Goal: Obtain resource: Download file/media

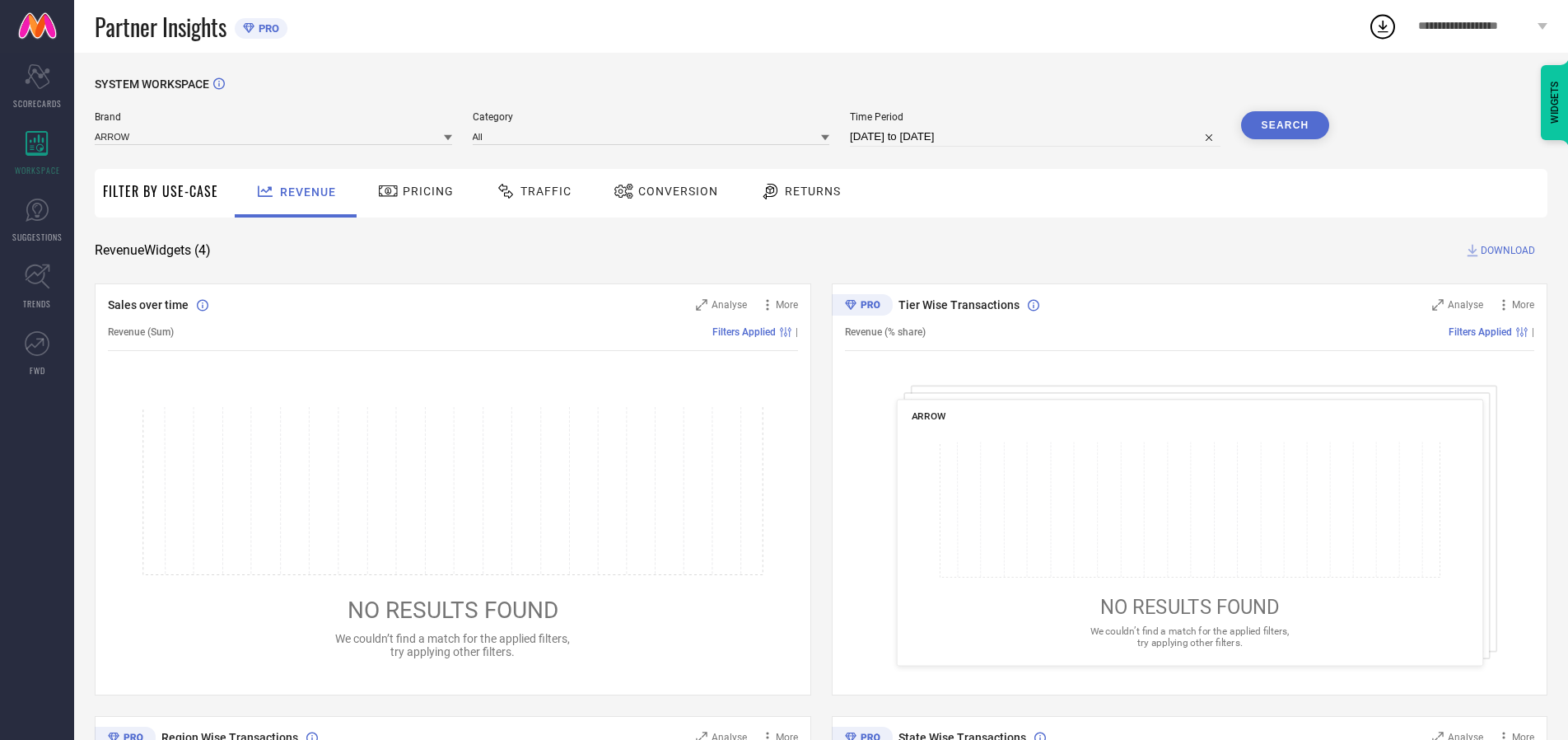
click at [530, 191] on span "Traffic" at bounding box center [545, 191] width 51 height 13
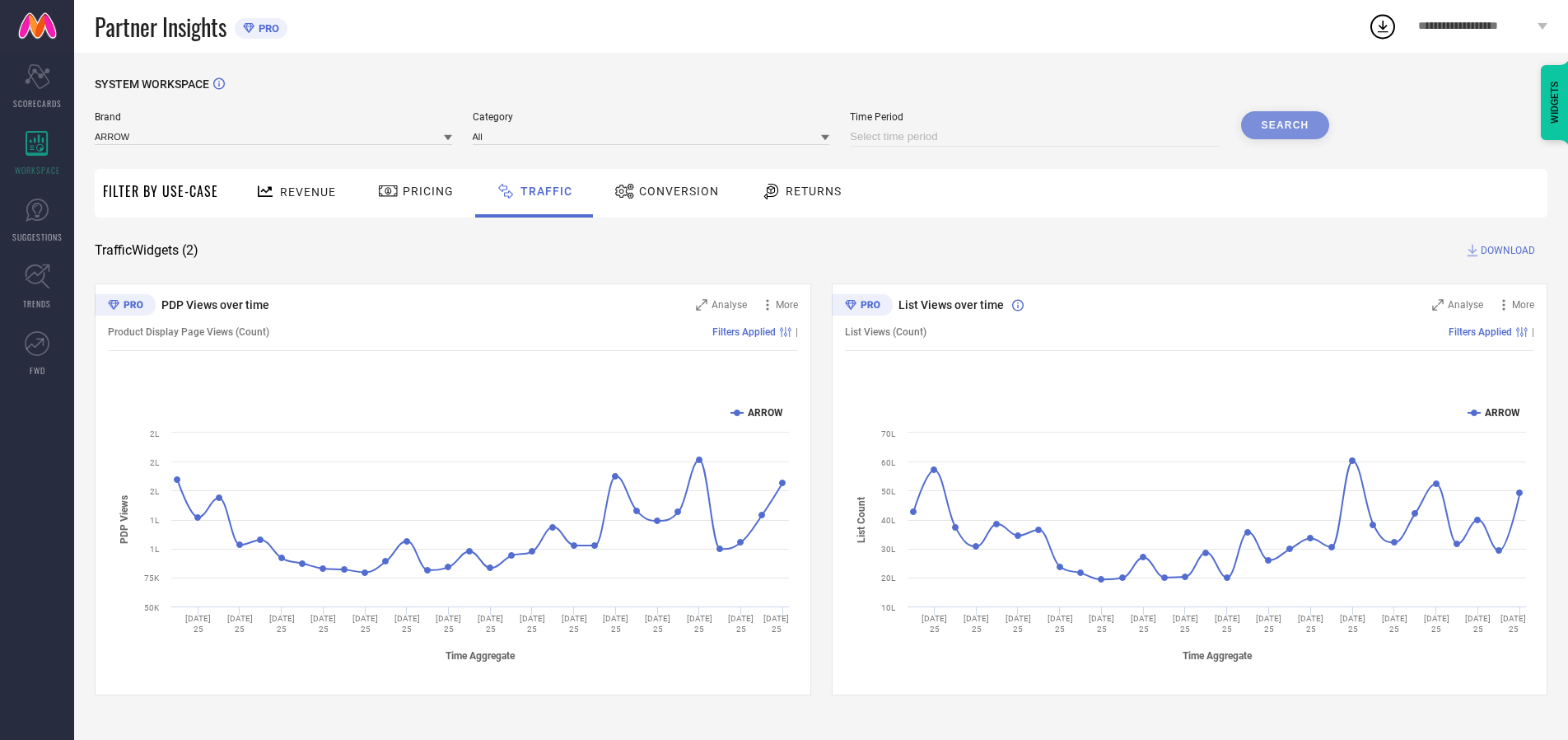
click at [1037, 137] on input at bounding box center [1035, 136] width 371 height 19
select select "8"
select select "2025"
select select "9"
select select "2025"
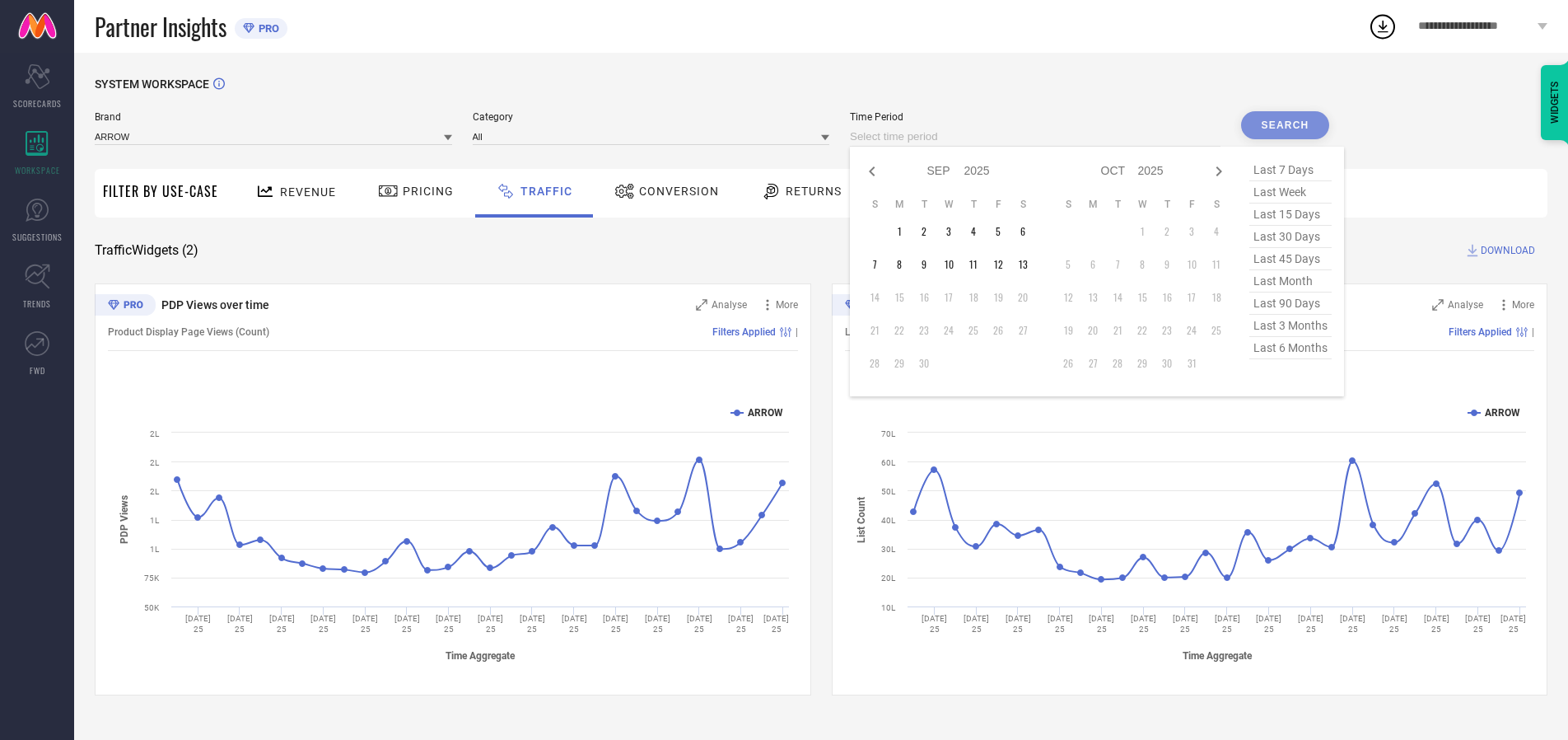
click at [1003, 265] on td "12" at bounding box center [998, 265] width 25 height 25
type input "[DATE] to [DATE]"
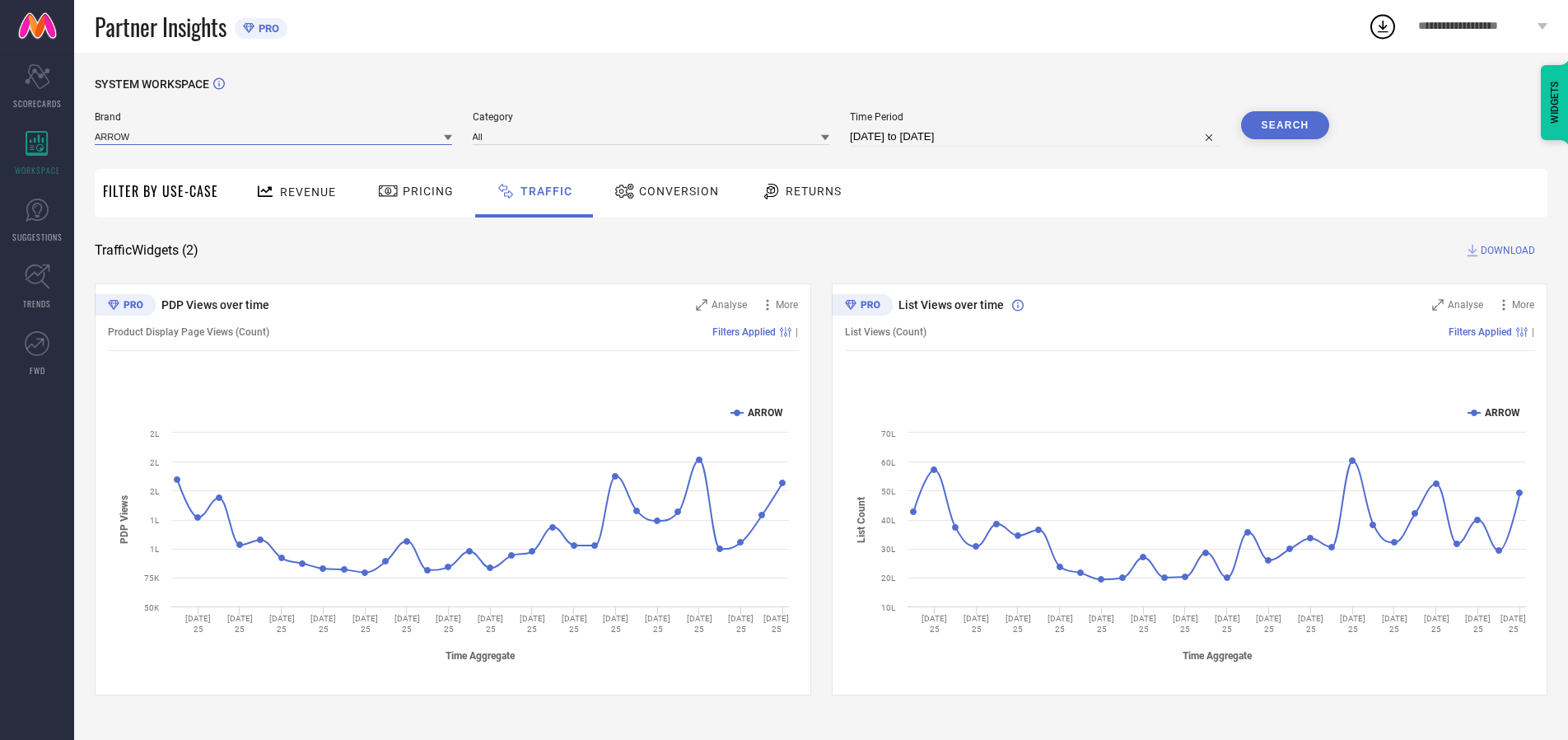
click at [275, 136] on input at bounding box center [273, 136] width 358 height 18
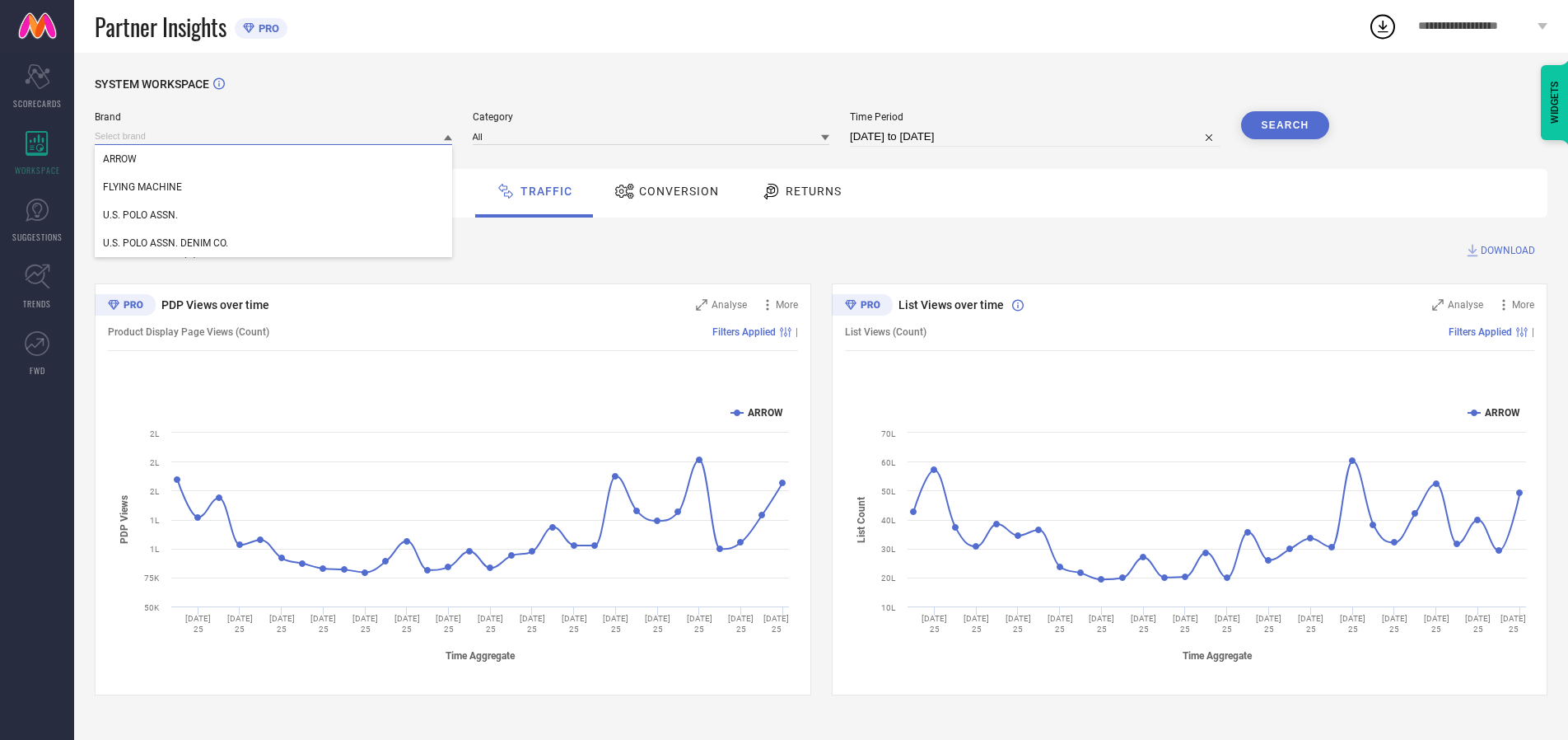
click at [275, 136] on input at bounding box center [273, 136] width 358 height 18
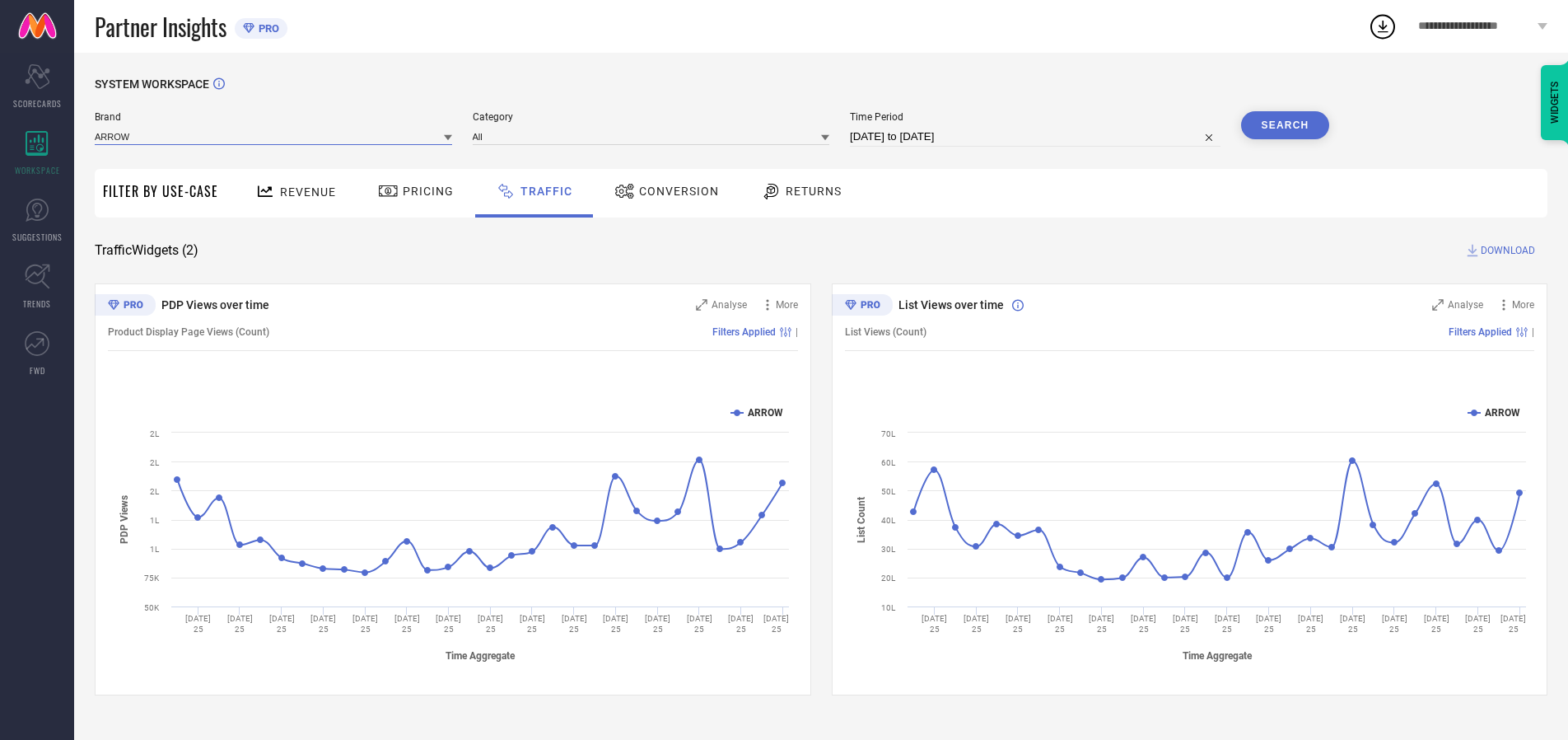
click at [275, 136] on input at bounding box center [273, 136] width 358 height 18
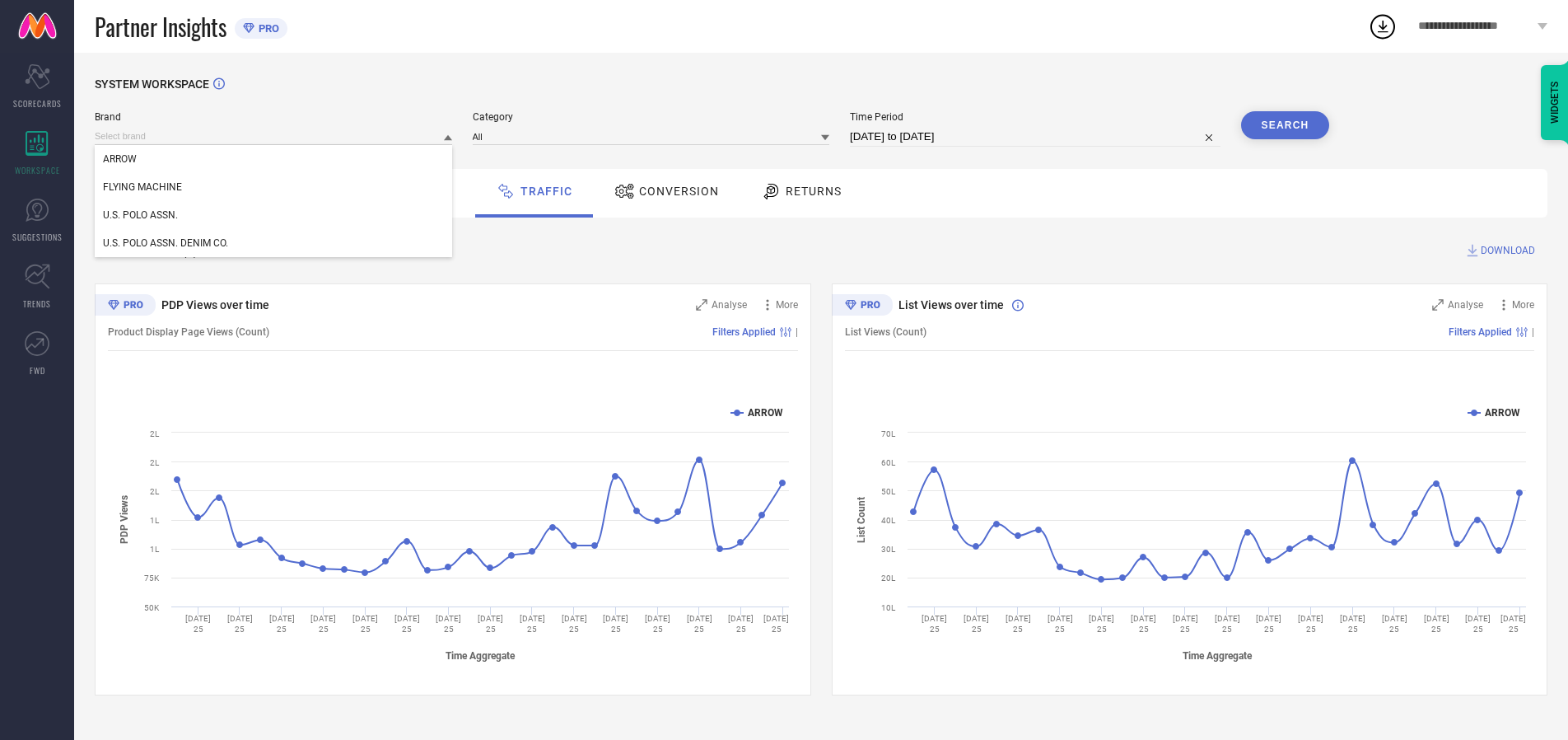
click at [275, 215] on div "U.S. POLO ASSN." at bounding box center [273, 215] width 358 height 28
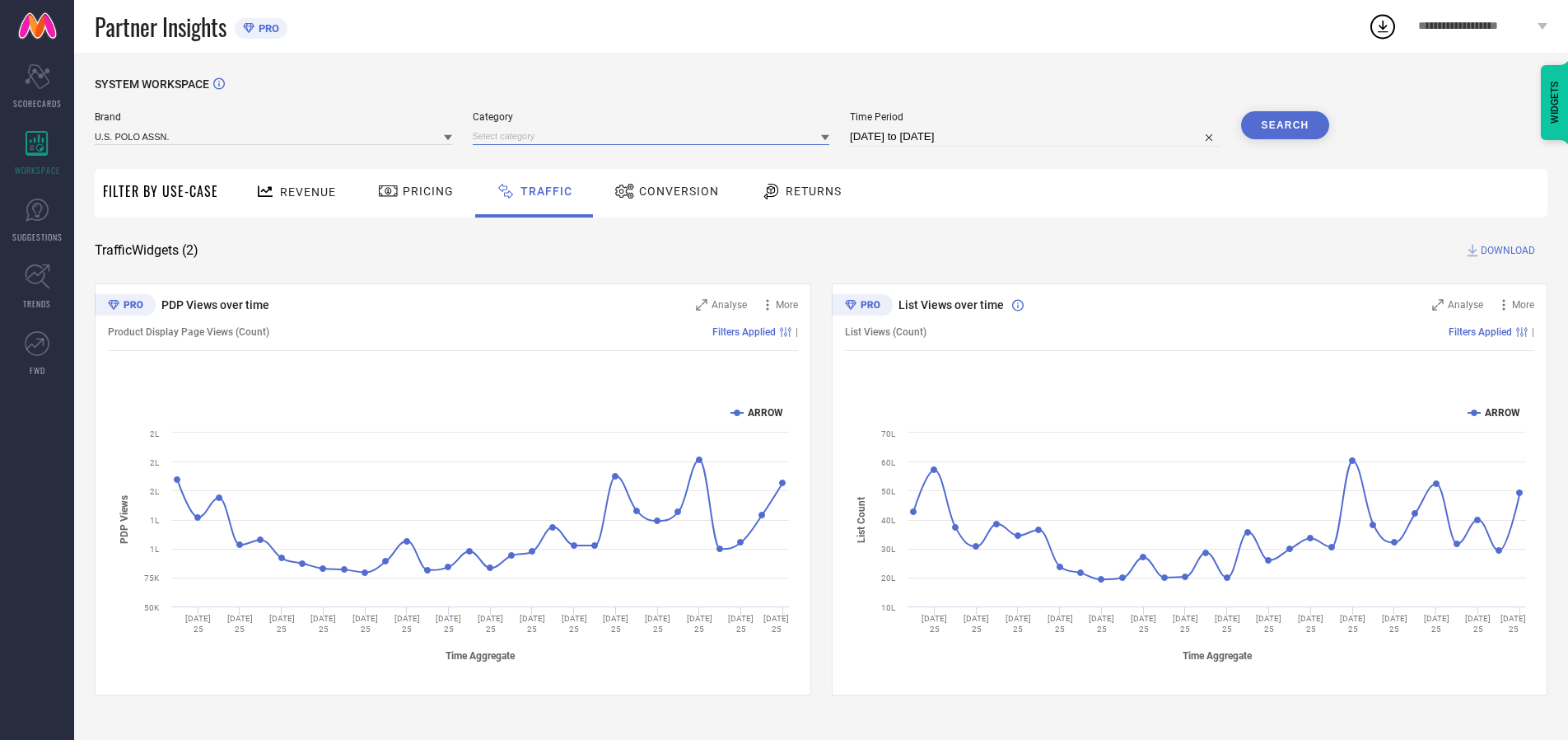
click at [655, 136] on input at bounding box center [651, 136] width 358 height 18
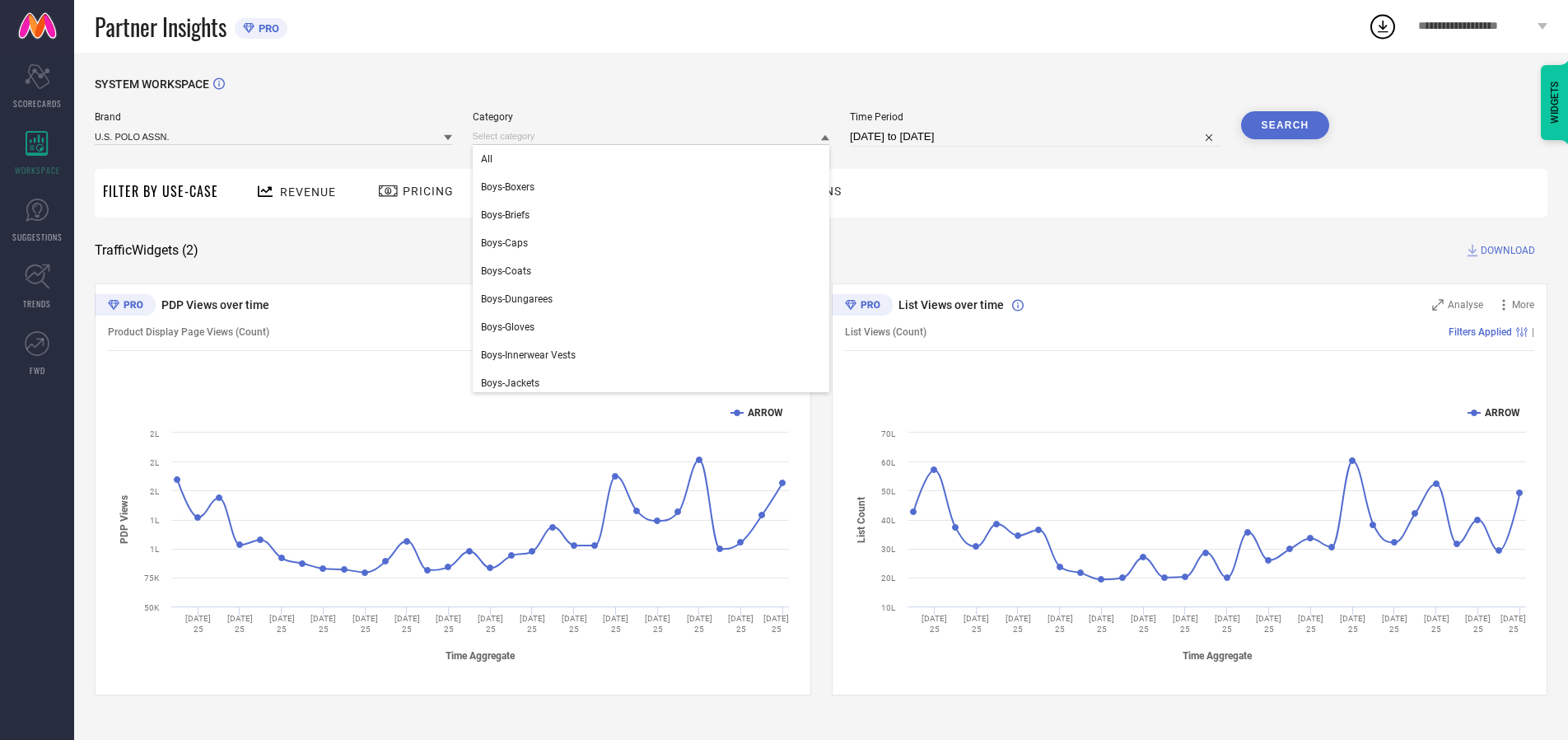
click at [655, 159] on div "All" at bounding box center [651, 159] width 358 height 28
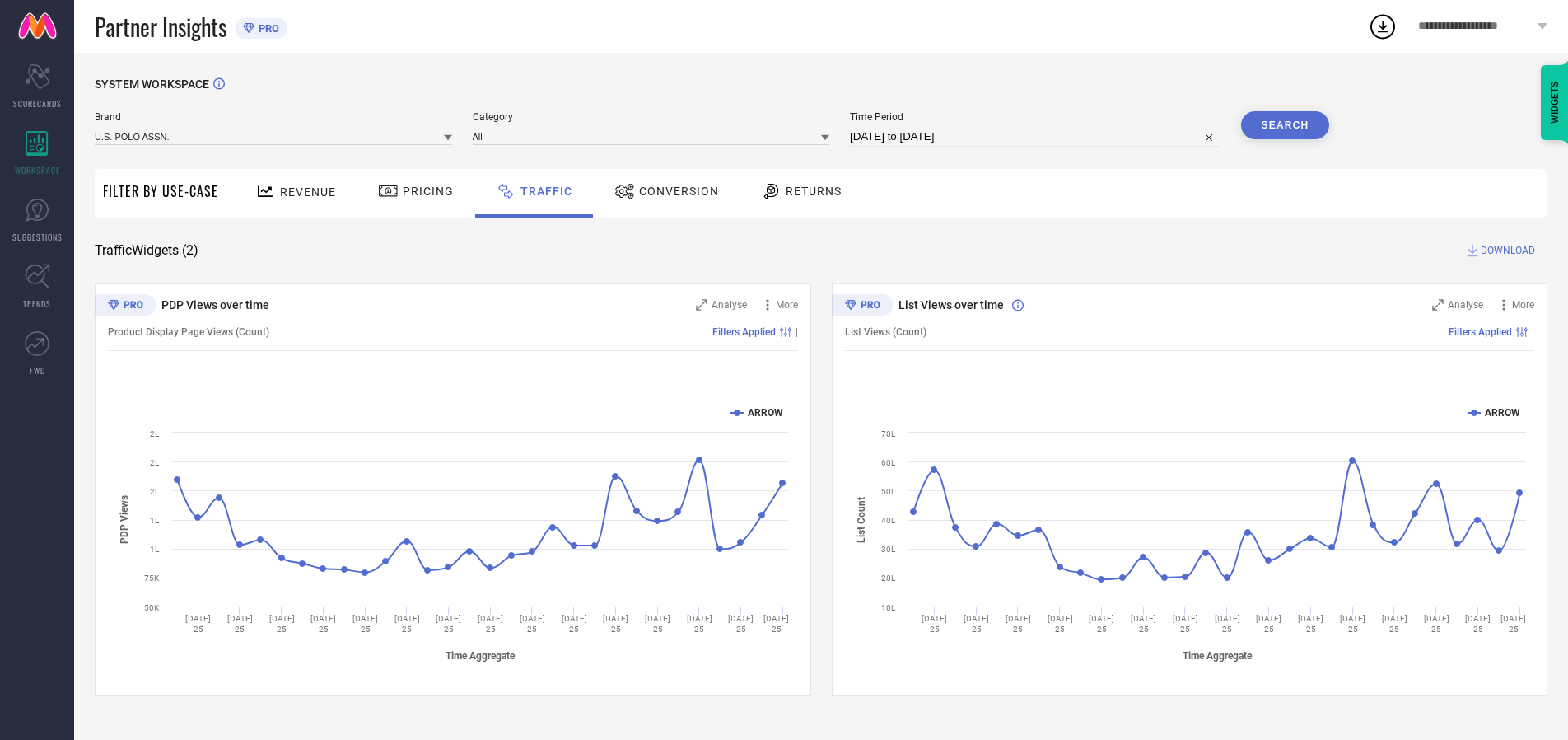
click at [1284, 125] on button "Search" at bounding box center [1285, 125] width 89 height 28
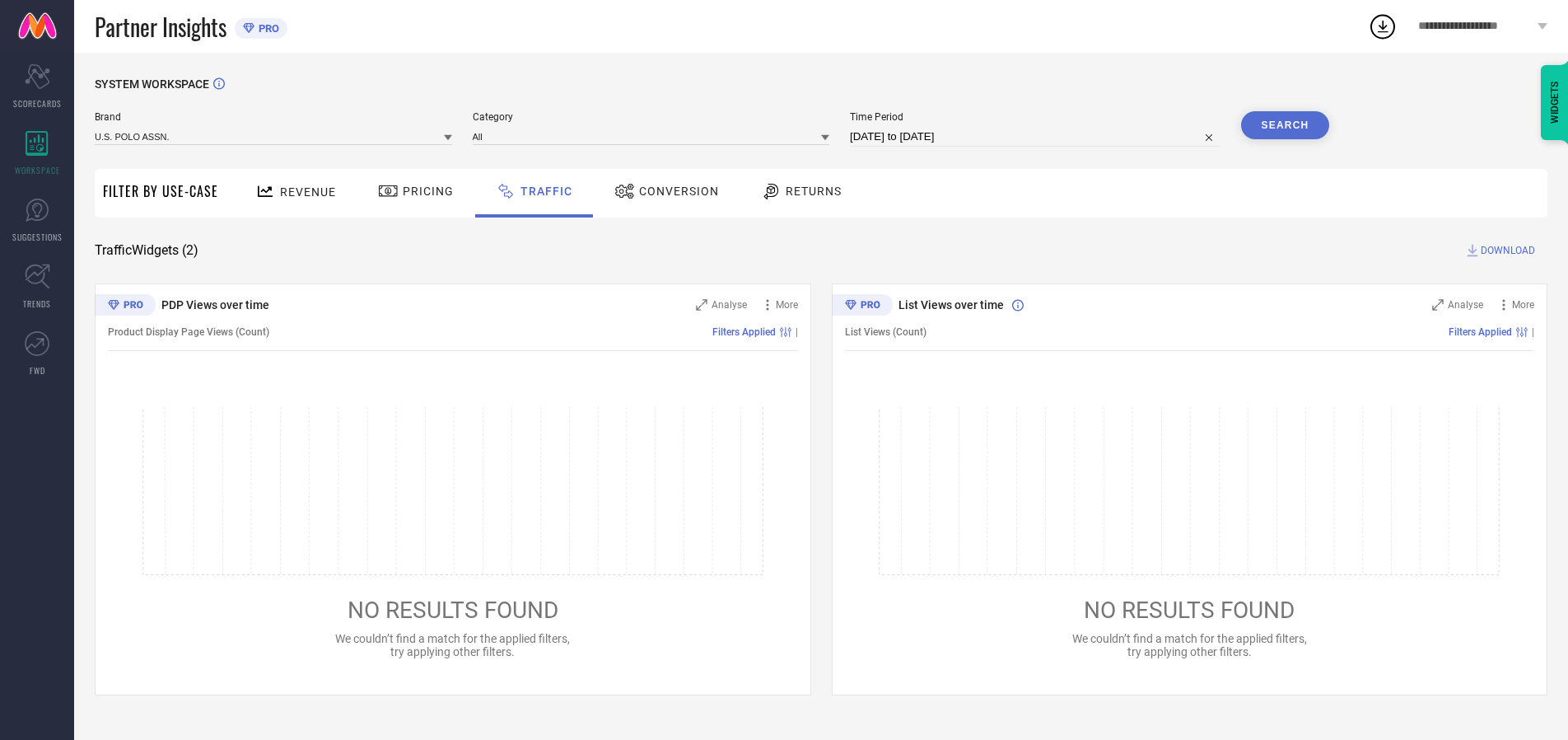
click at [1505, 251] on span "DOWNLOAD" at bounding box center [1507, 251] width 55 height 17
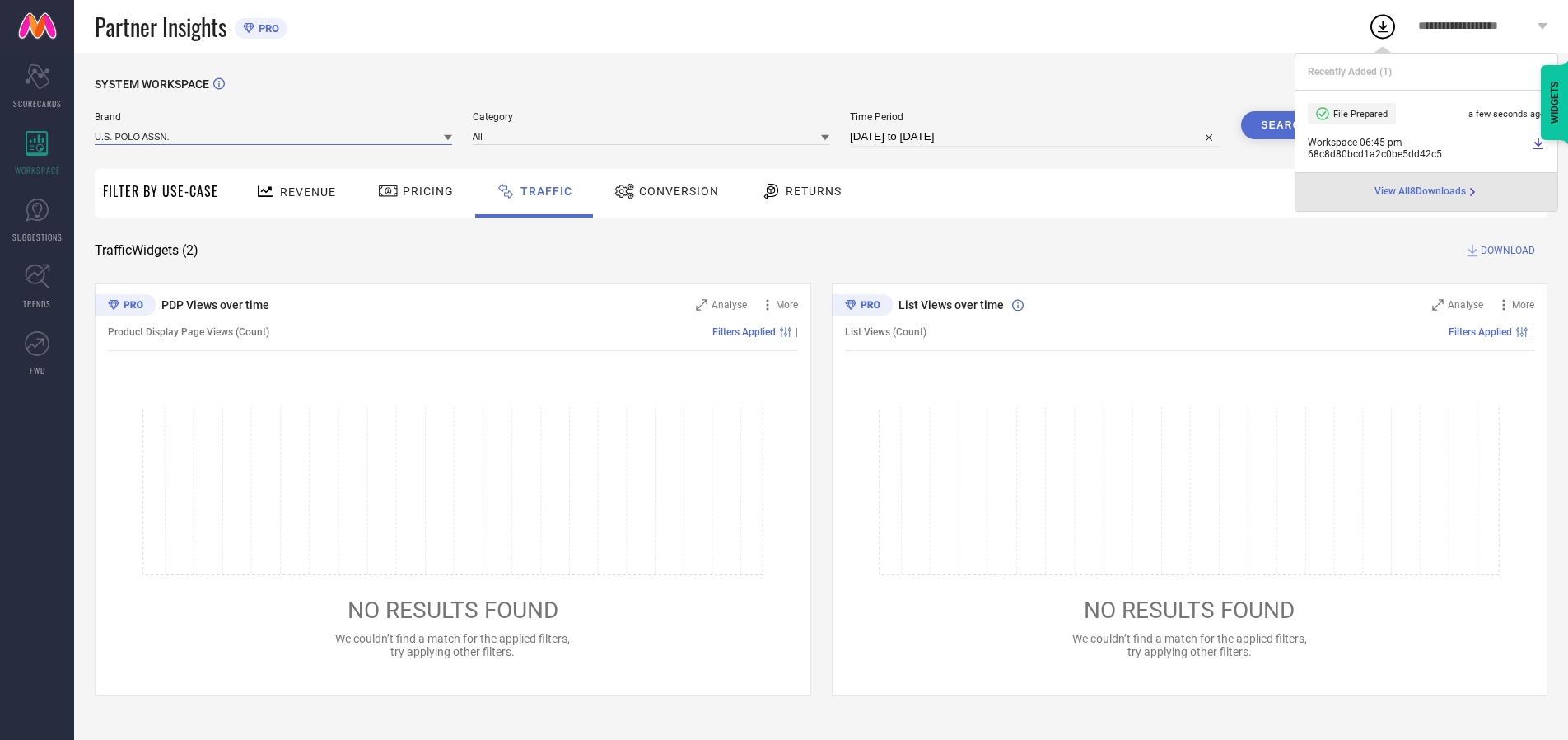
click at [275, 136] on input at bounding box center [273, 136] width 358 height 18
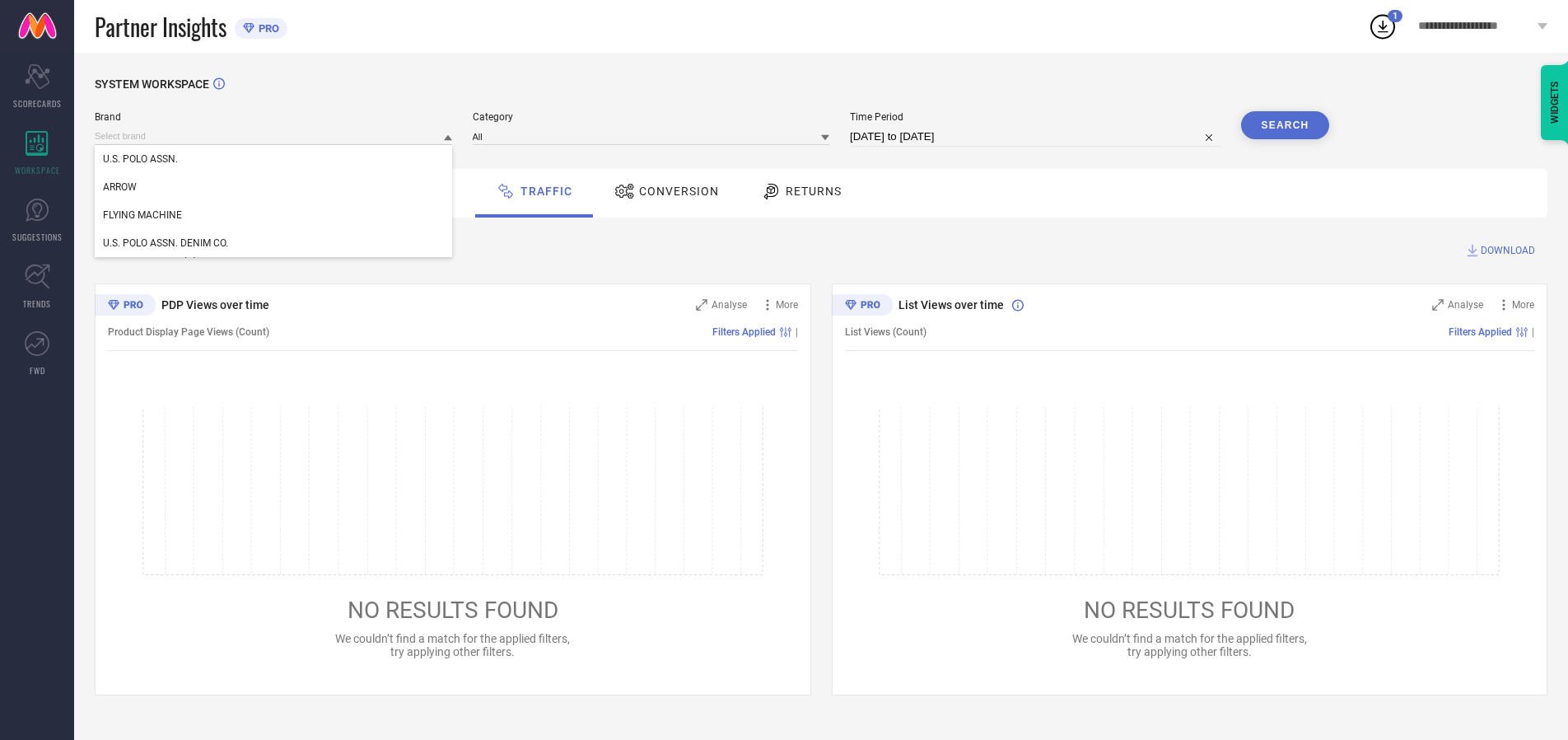
click at [275, 243] on div "U.S. POLO ASSN. DENIM CO." at bounding box center [273, 243] width 358 height 28
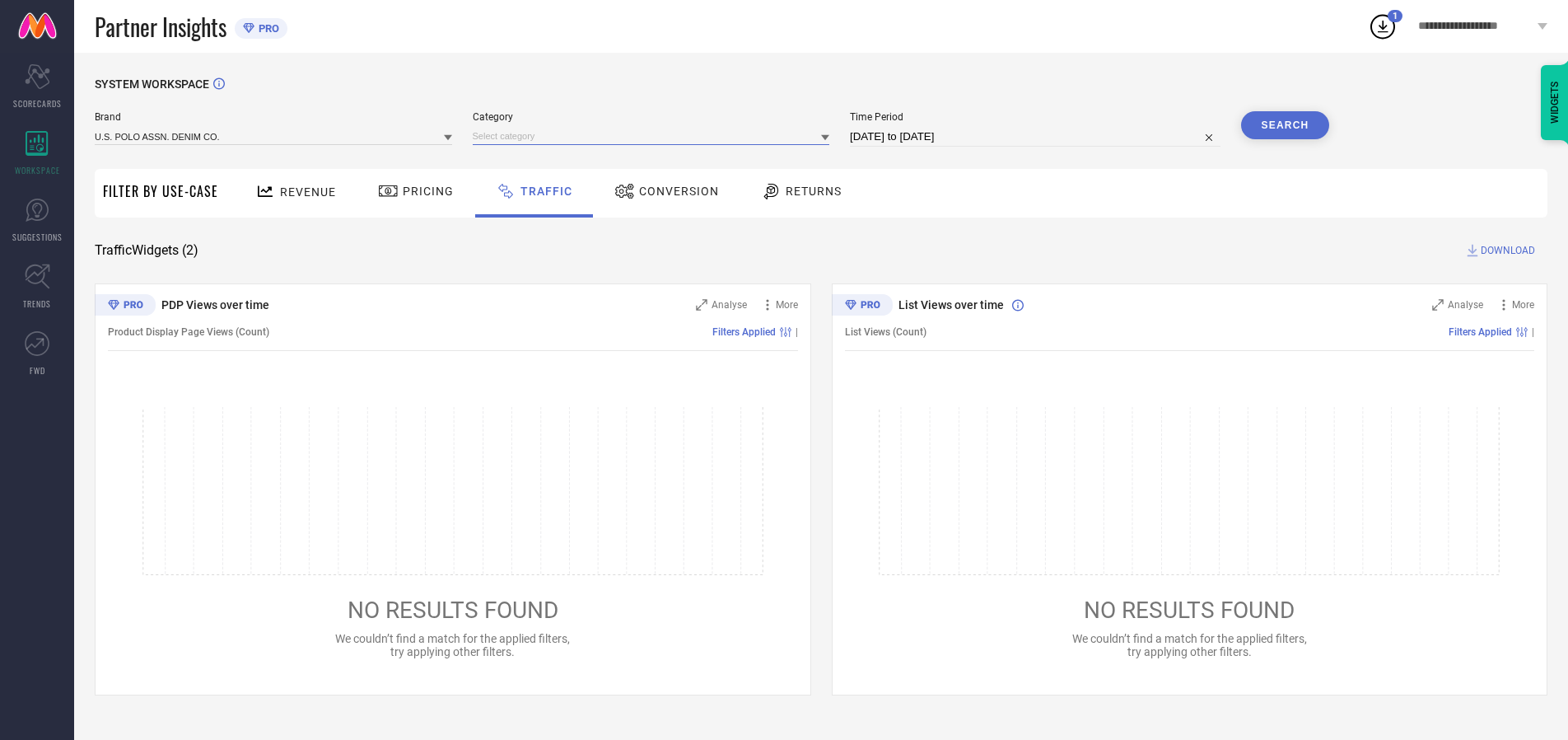
click at [655, 136] on input at bounding box center [651, 136] width 358 height 18
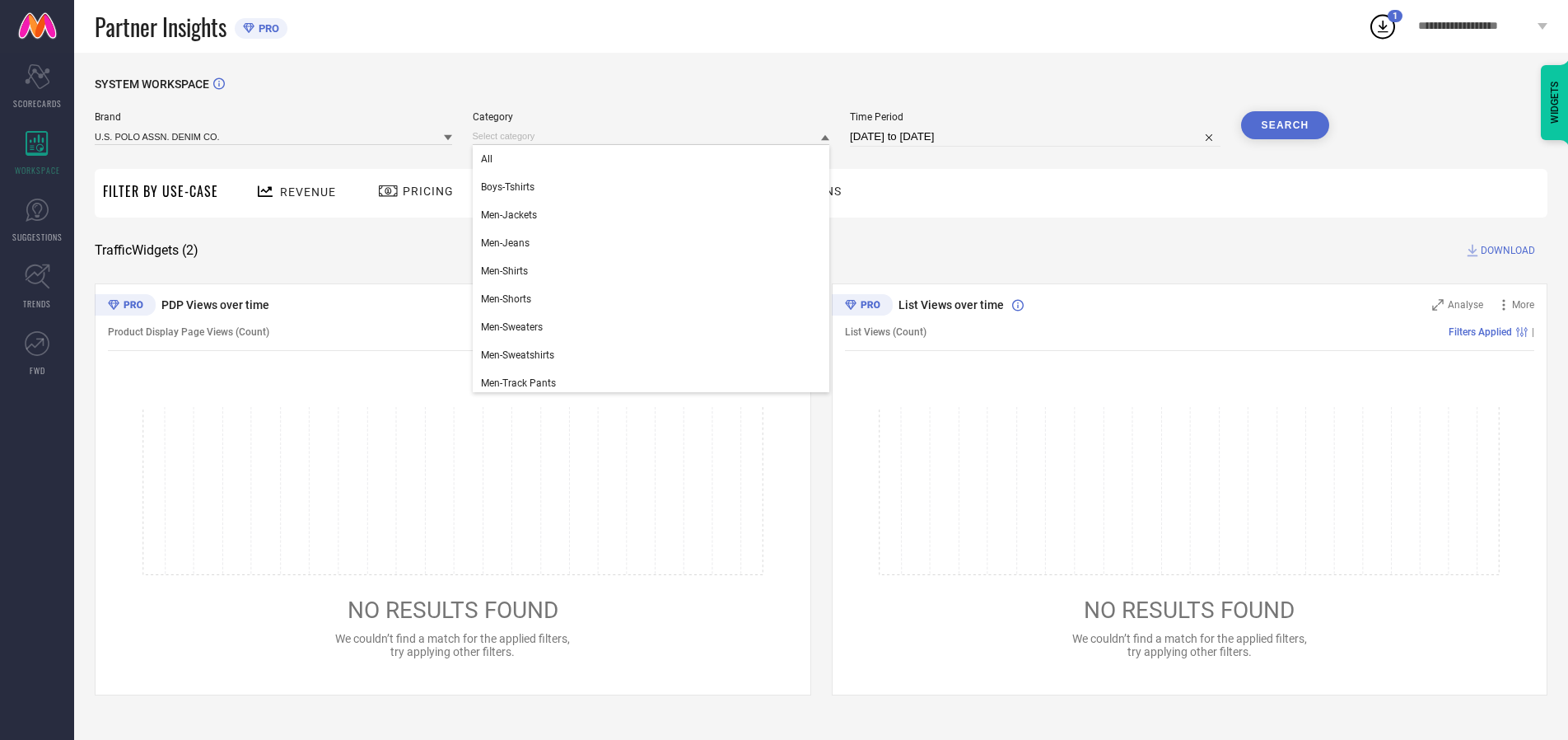
click at [655, 159] on div "All" at bounding box center [651, 159] width 358 height 28
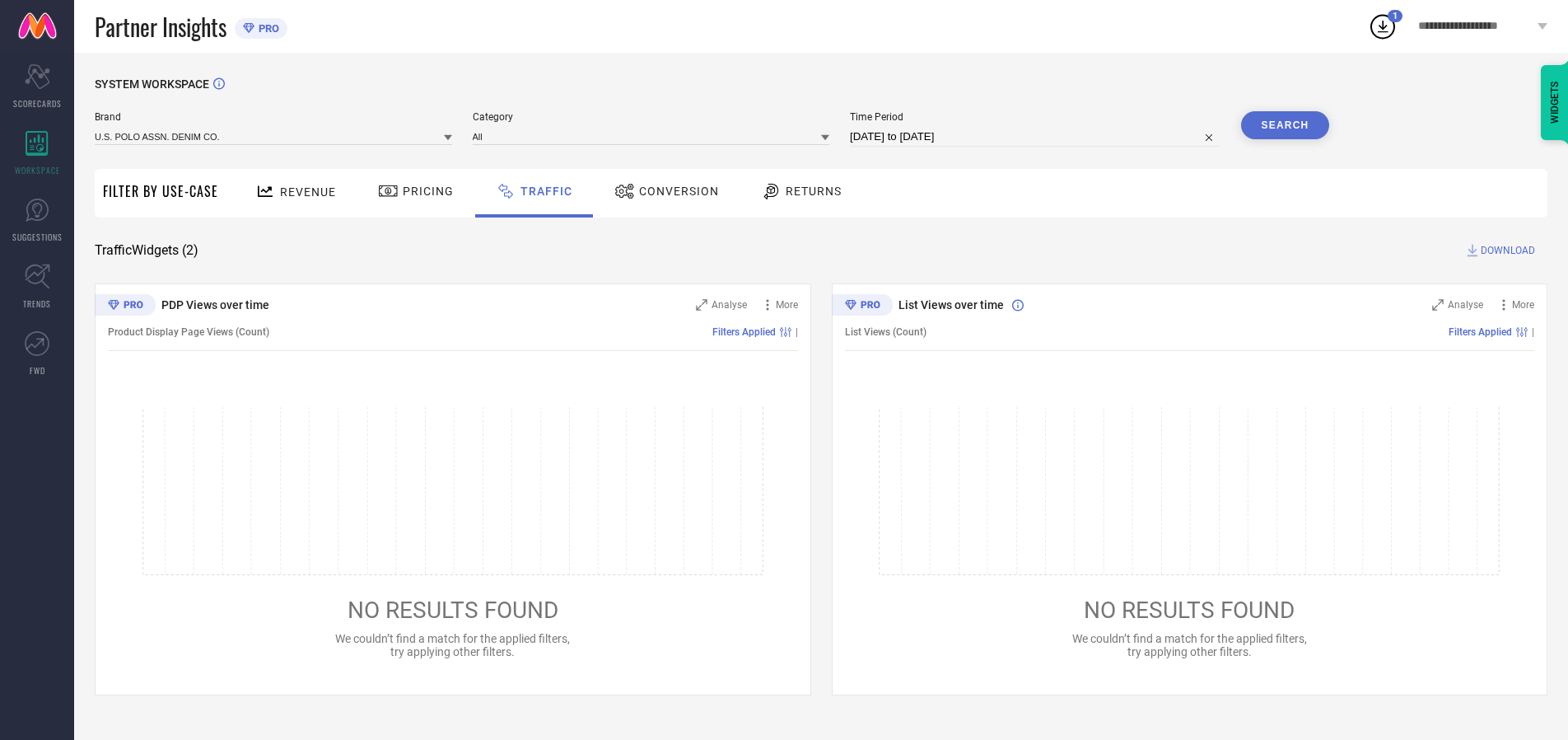
click at [1284, 125] on button "Search" at bounding box center [1285, 125] width 89 height 28
click at [1505, 251] on span "DOWNLOAD" at bounding box center [1507, 251] width 55 height 17
click at [1037, 137] on input at bounding box center [1035, 136] width 371 height 19
select select "8"
select select "2025"
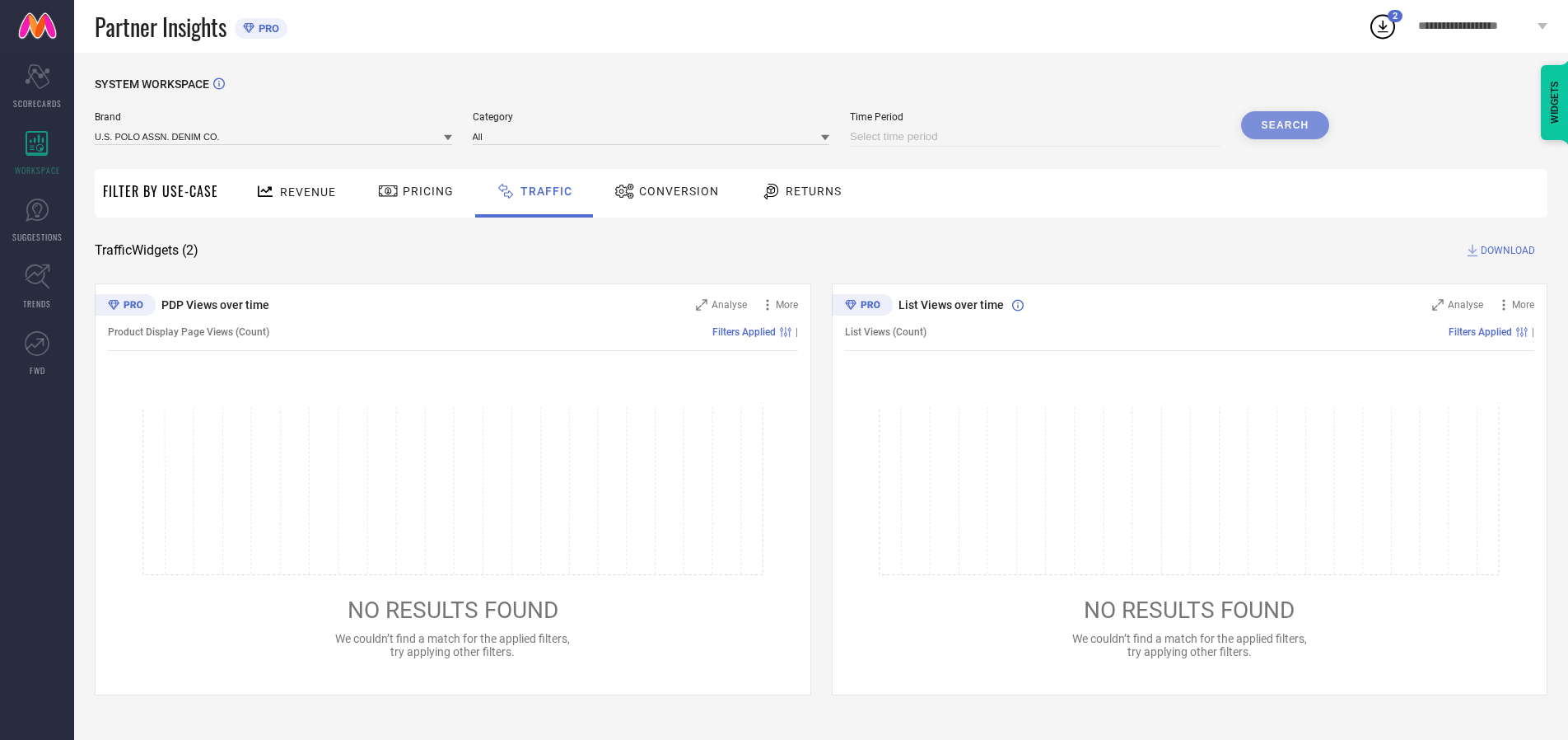
select select "9"
select select "2025"
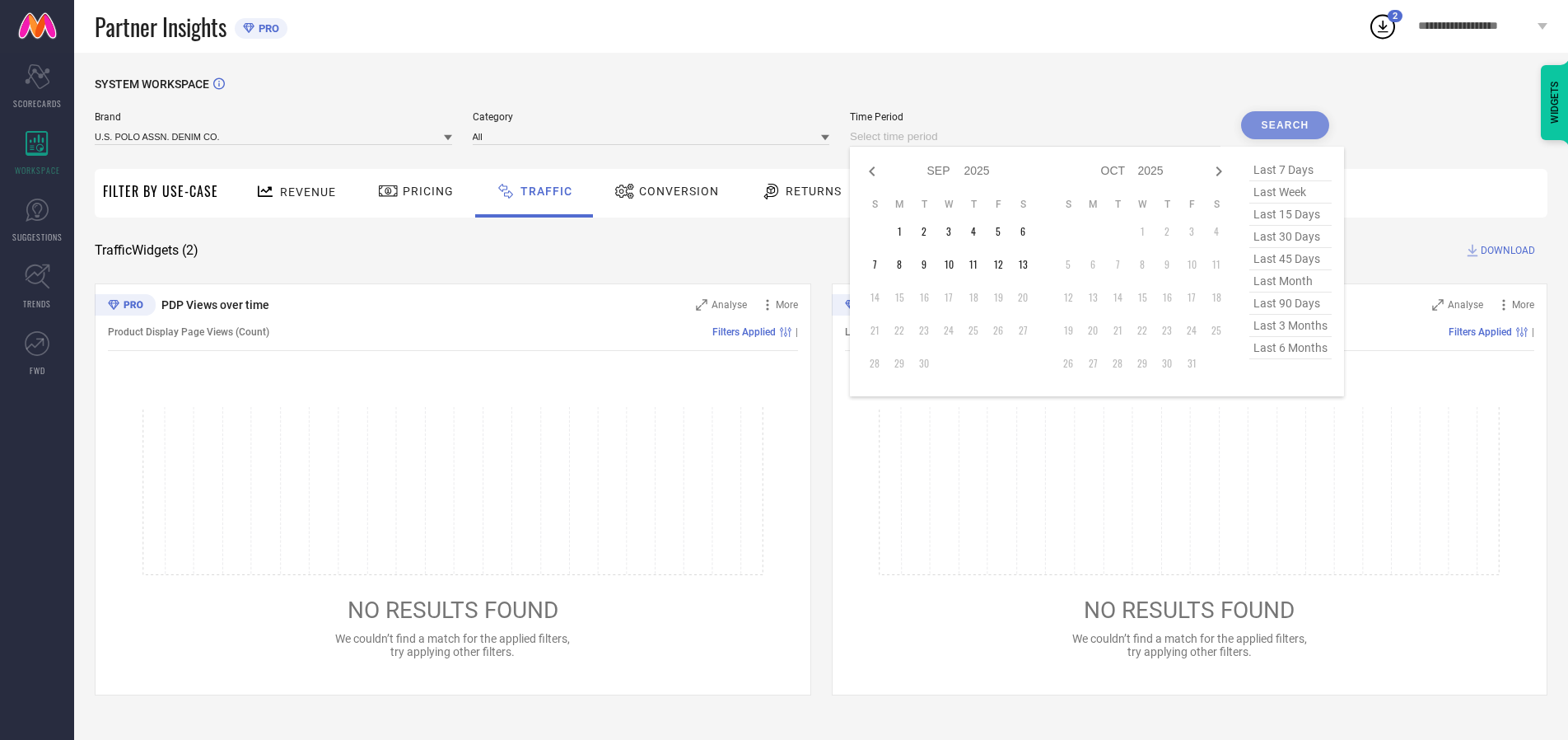
click at [1028, 265] on td "13" at bounding box center [1023, 265] width 25 height 25
type input "[DATE] to [DATE]"
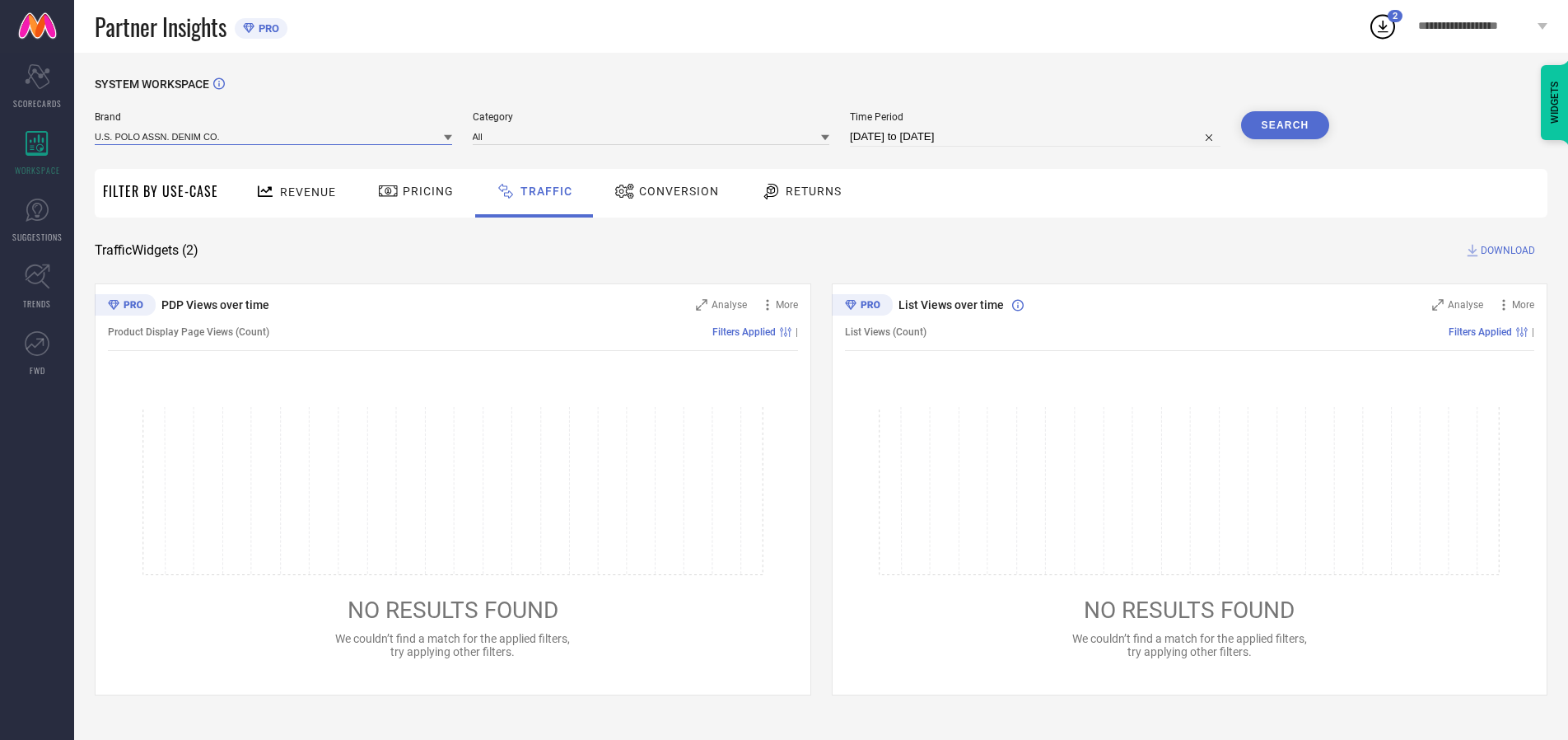
click at [275, 136] on input at bounding box center [273, 136] width 358 height 18
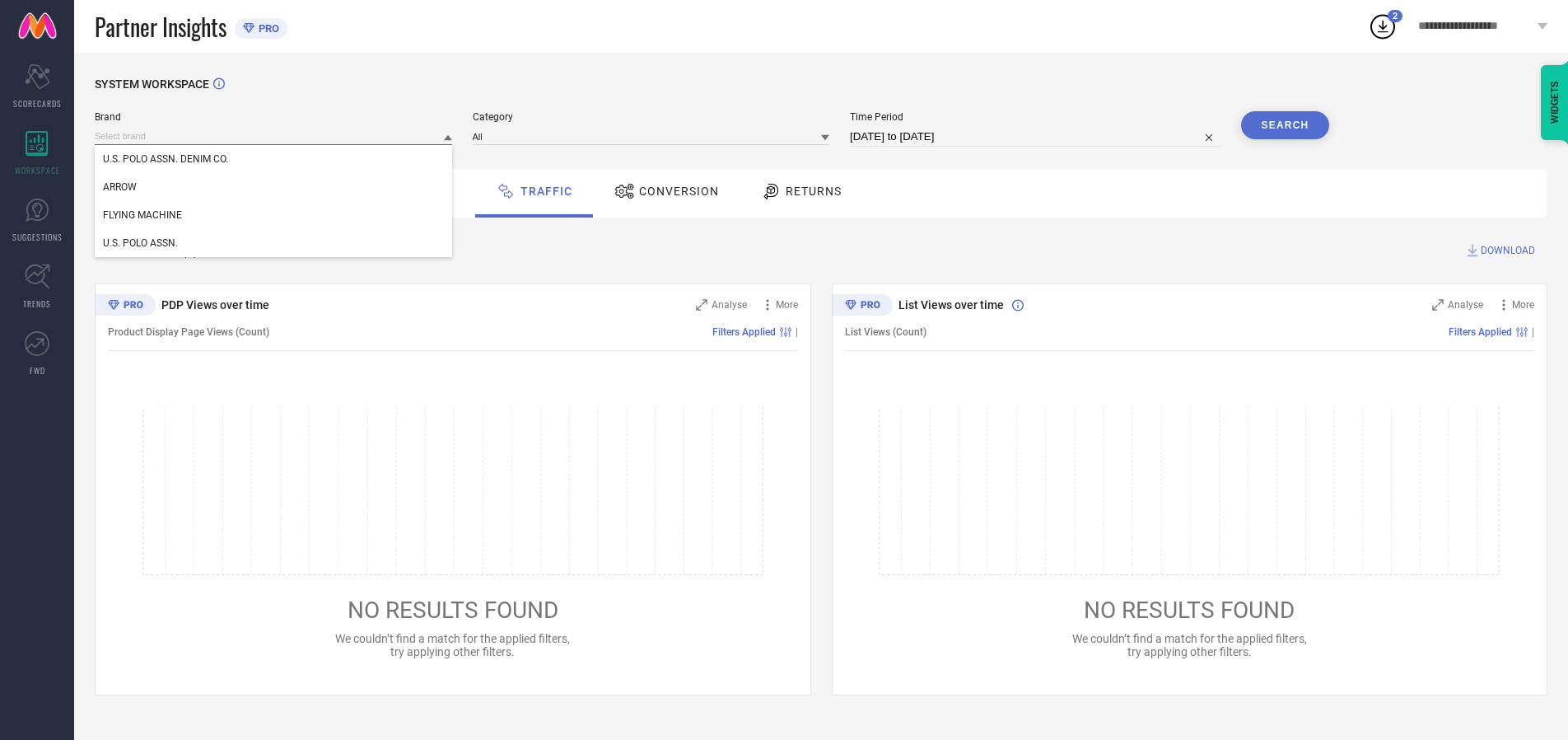
click at [275, 136] on input at bounding box center [273, 136] width 358 height 18
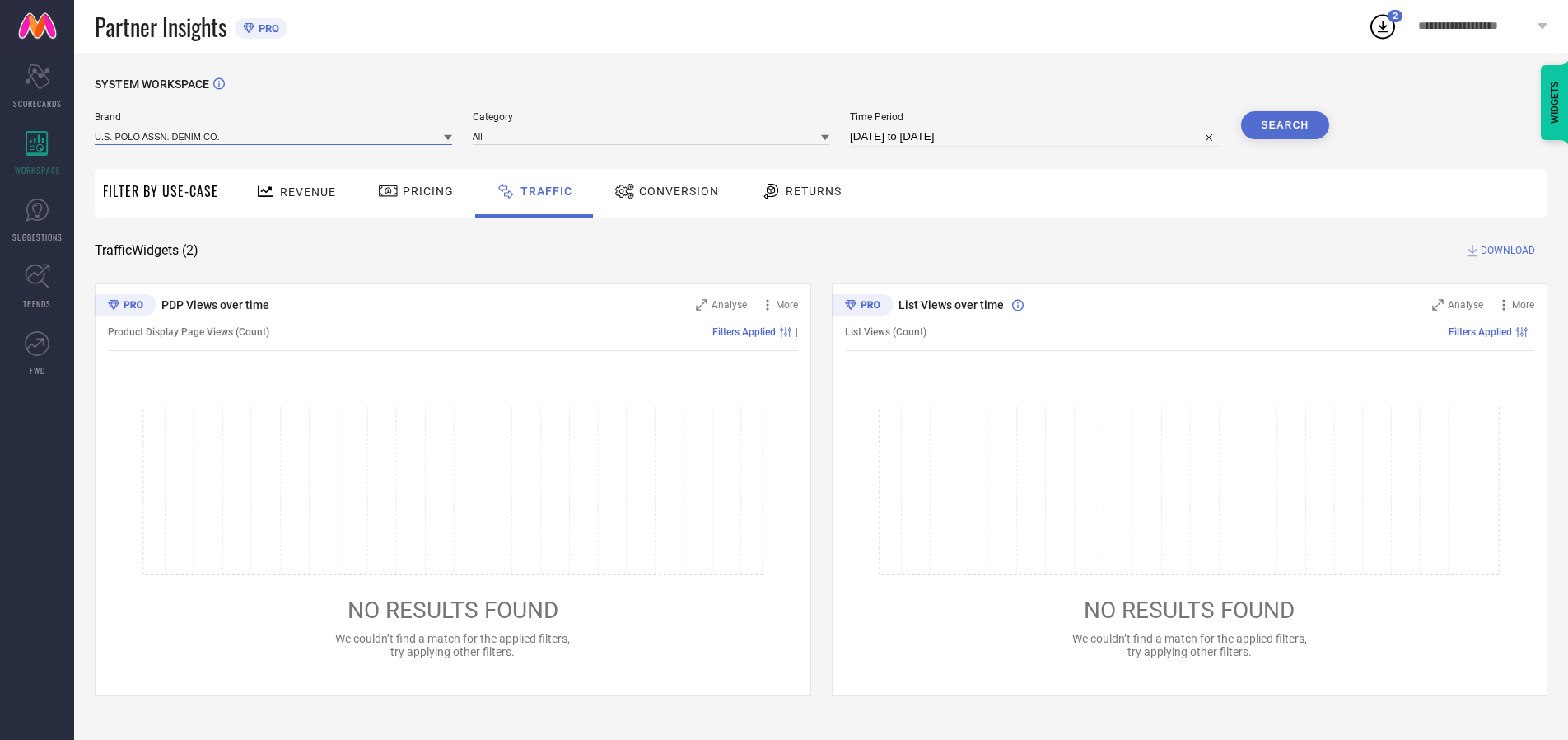
click at [275, 136] on input at bounding box center [273, 136] width 358 height 18
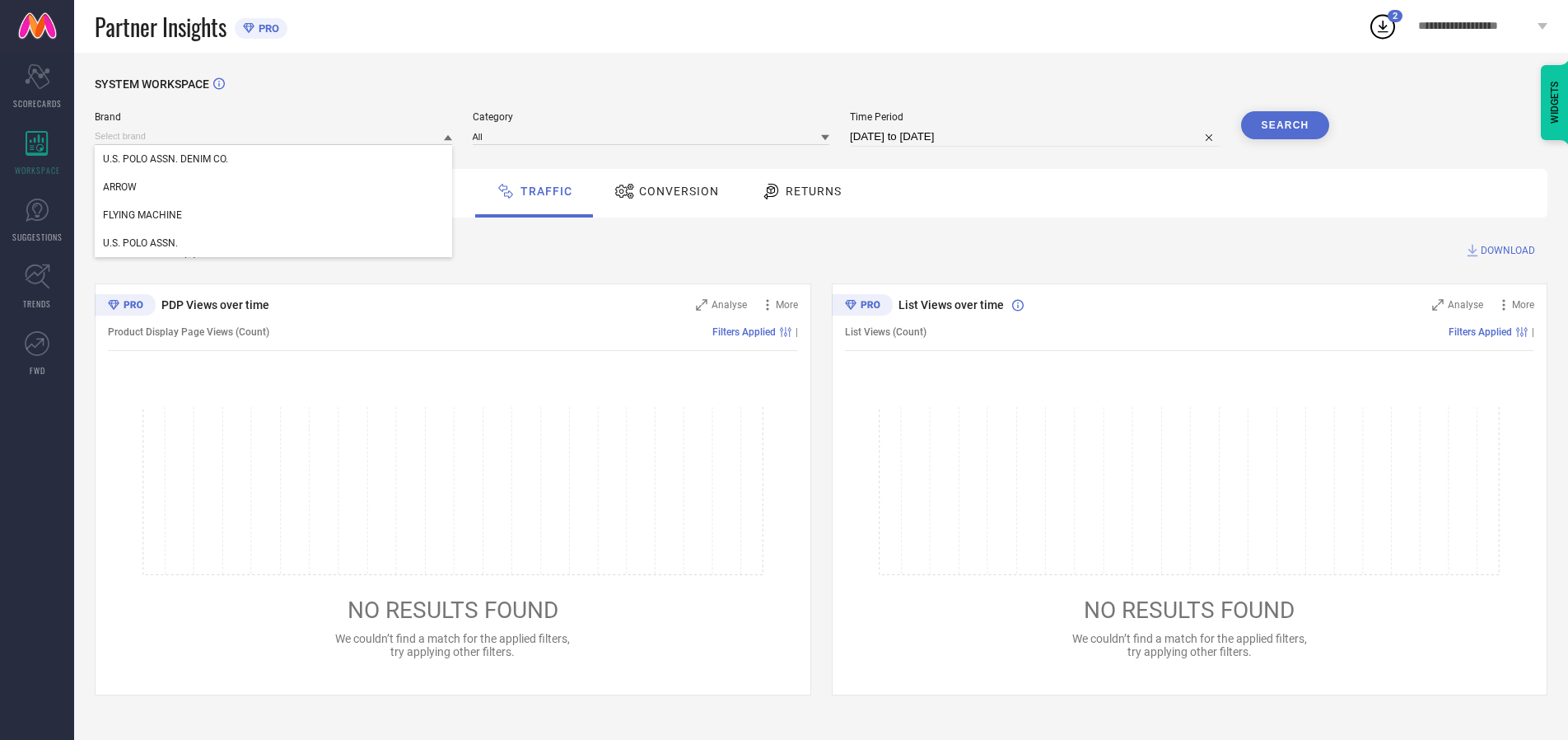
click at [275, 159] on div "U.S. POLO ASSN. DENIM CO." at bounding box center [273, 159] width 358 height 28
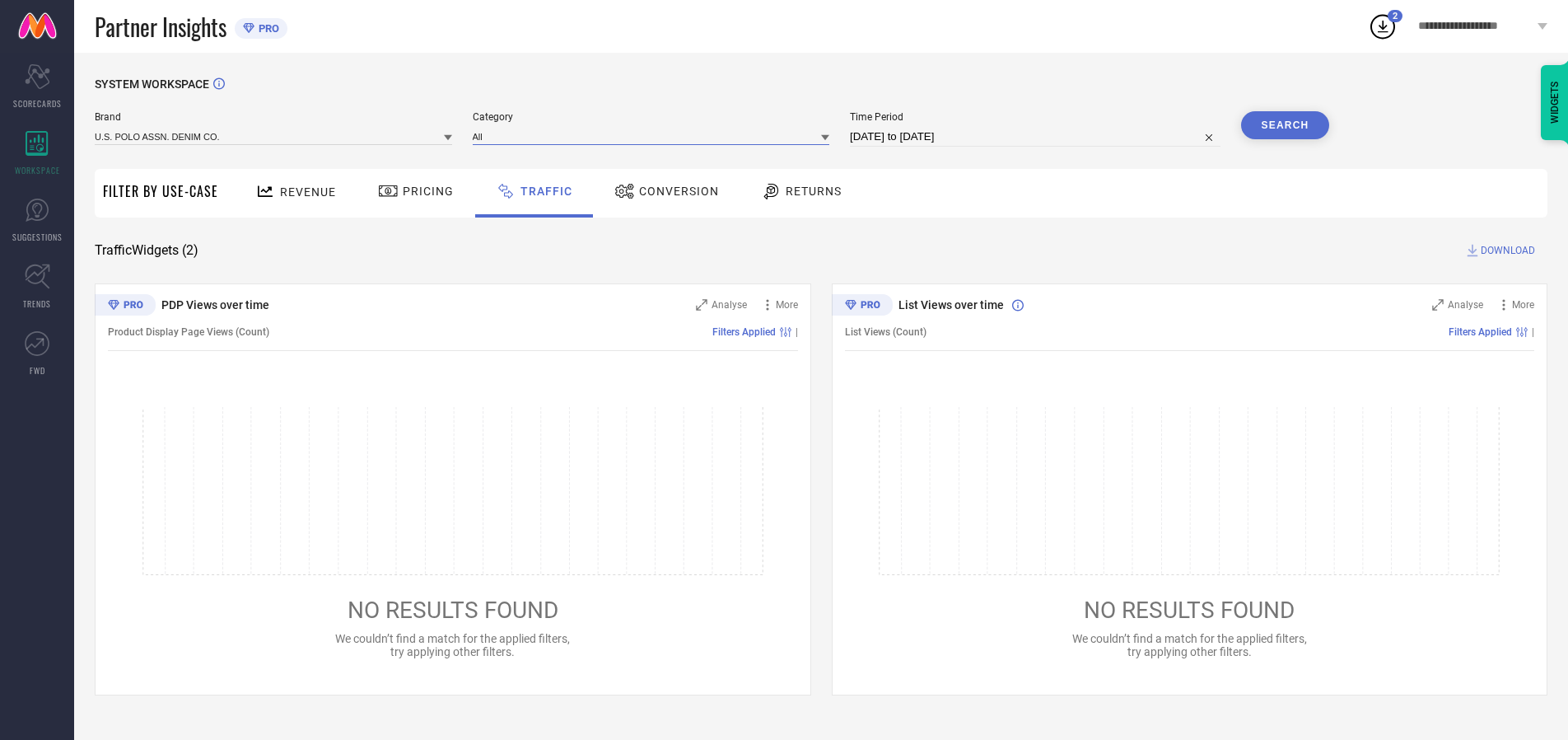
click at [655, 136] on input at bounding box center [651, 136] width 358 height 18
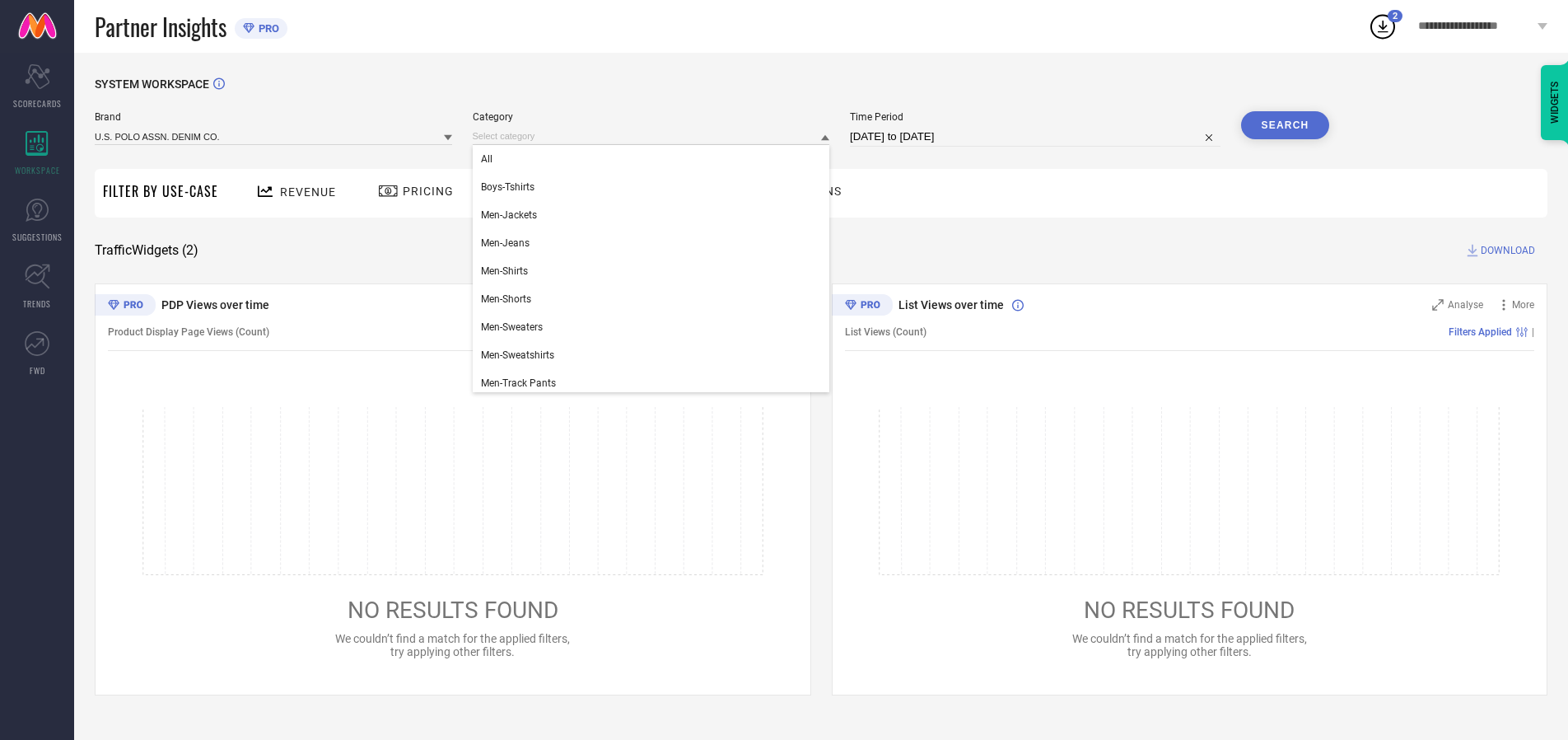
click at [655, 159] on div "All" at bounding box center [651, 159] width 358 height 28
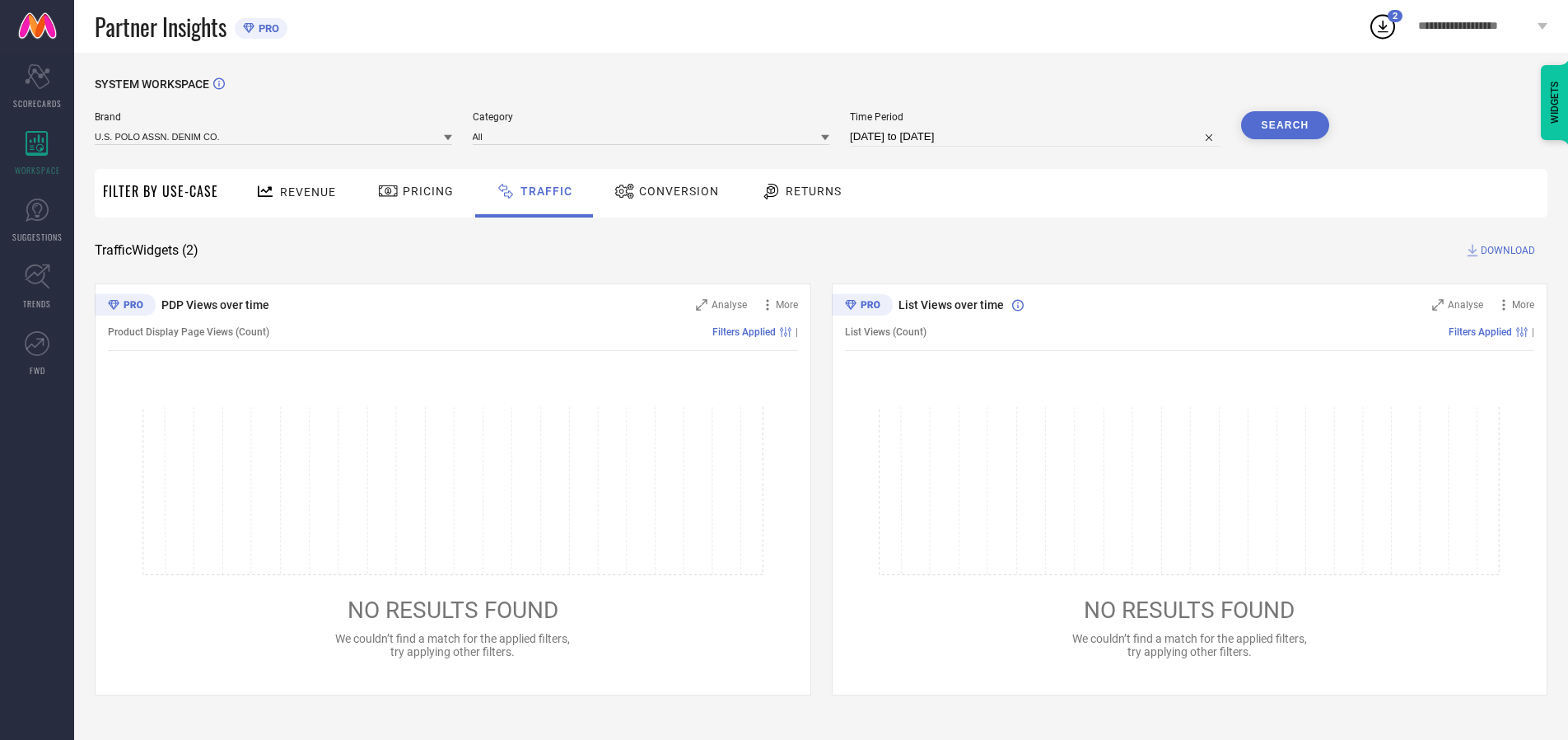
click at [1284, 125] on button "Search" at bounding box center [1285, 125] width 89 height 28
click at [1505, 251] on span "DOWNLOAD" at bounding box center [1507, 251] width 55 height 17
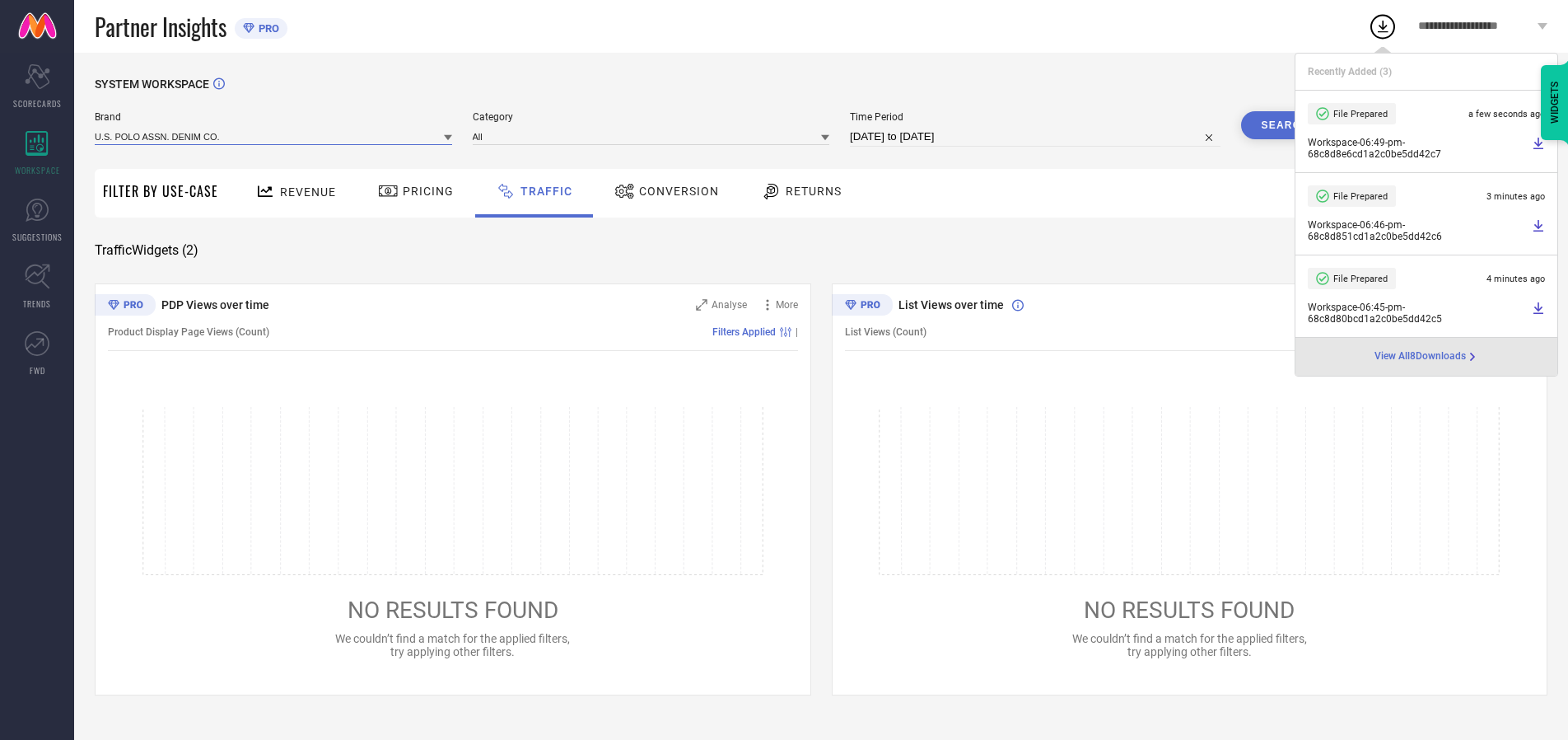
click at [275, 136] on input at bounding box center [273, 136] width 358 height 18
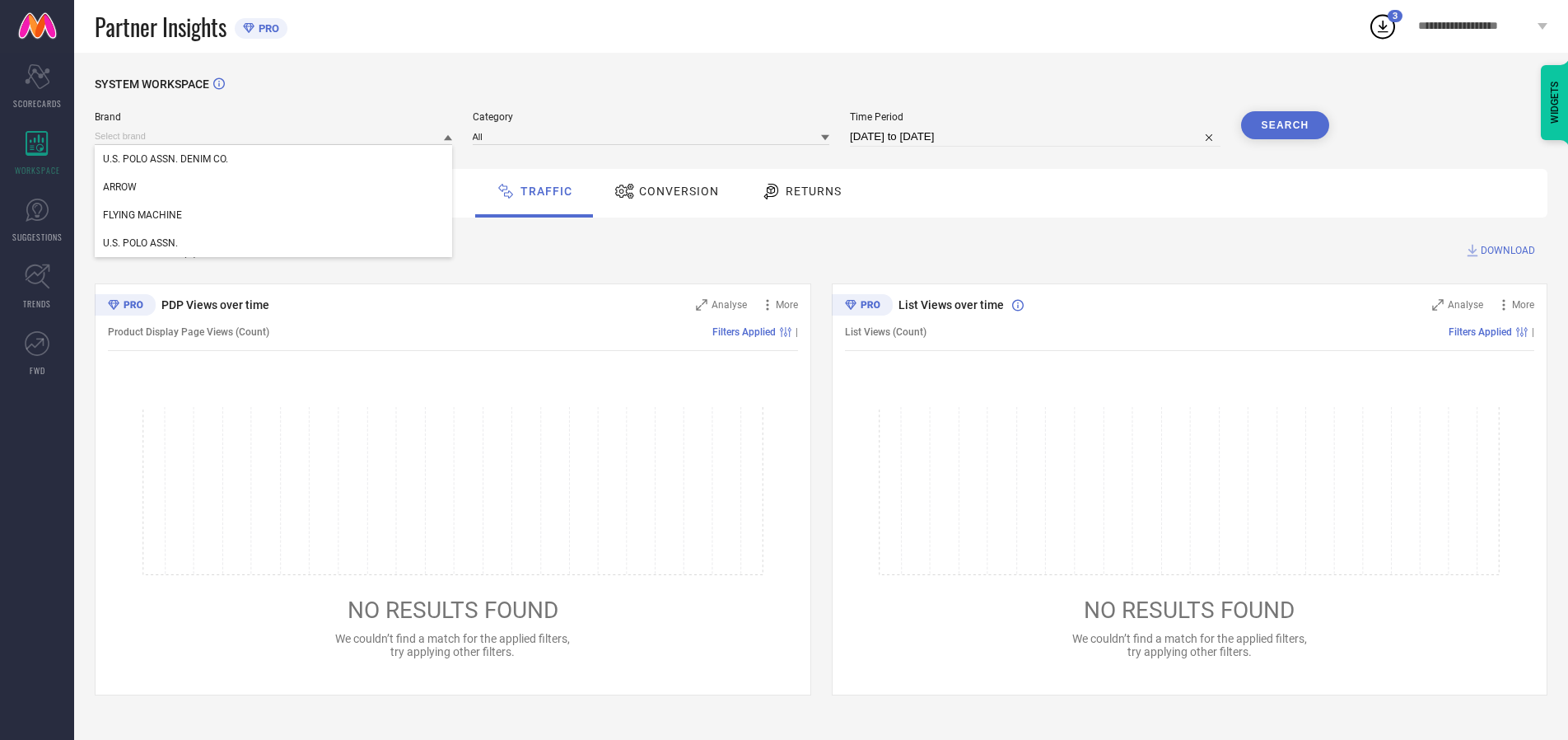
click at [275, 243] on div "U.S. POLO ASSN." at bounding box center [273, 243] width 358 height 28
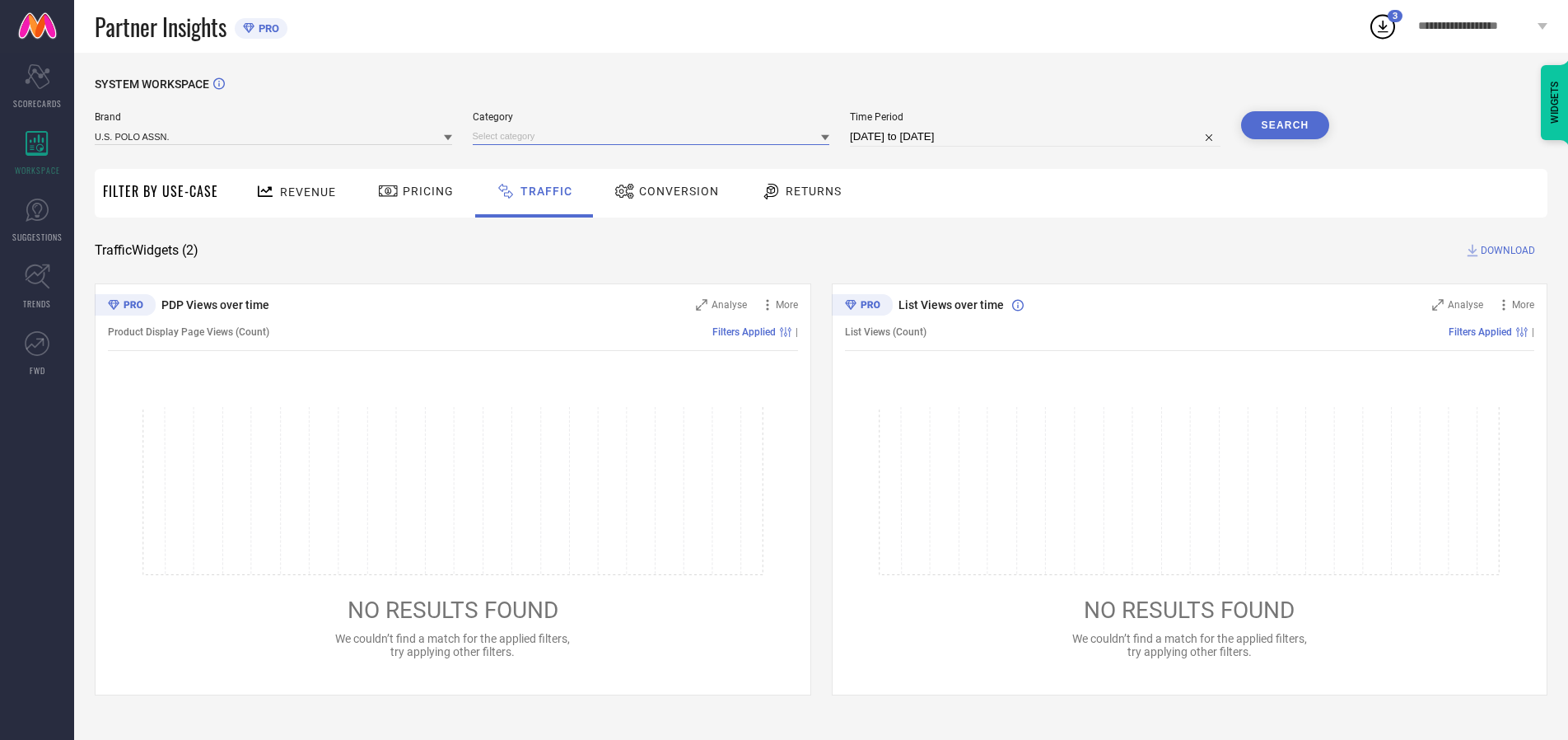
click at [655, 136] on input at bounding box center [651, 136] width 358 height 18
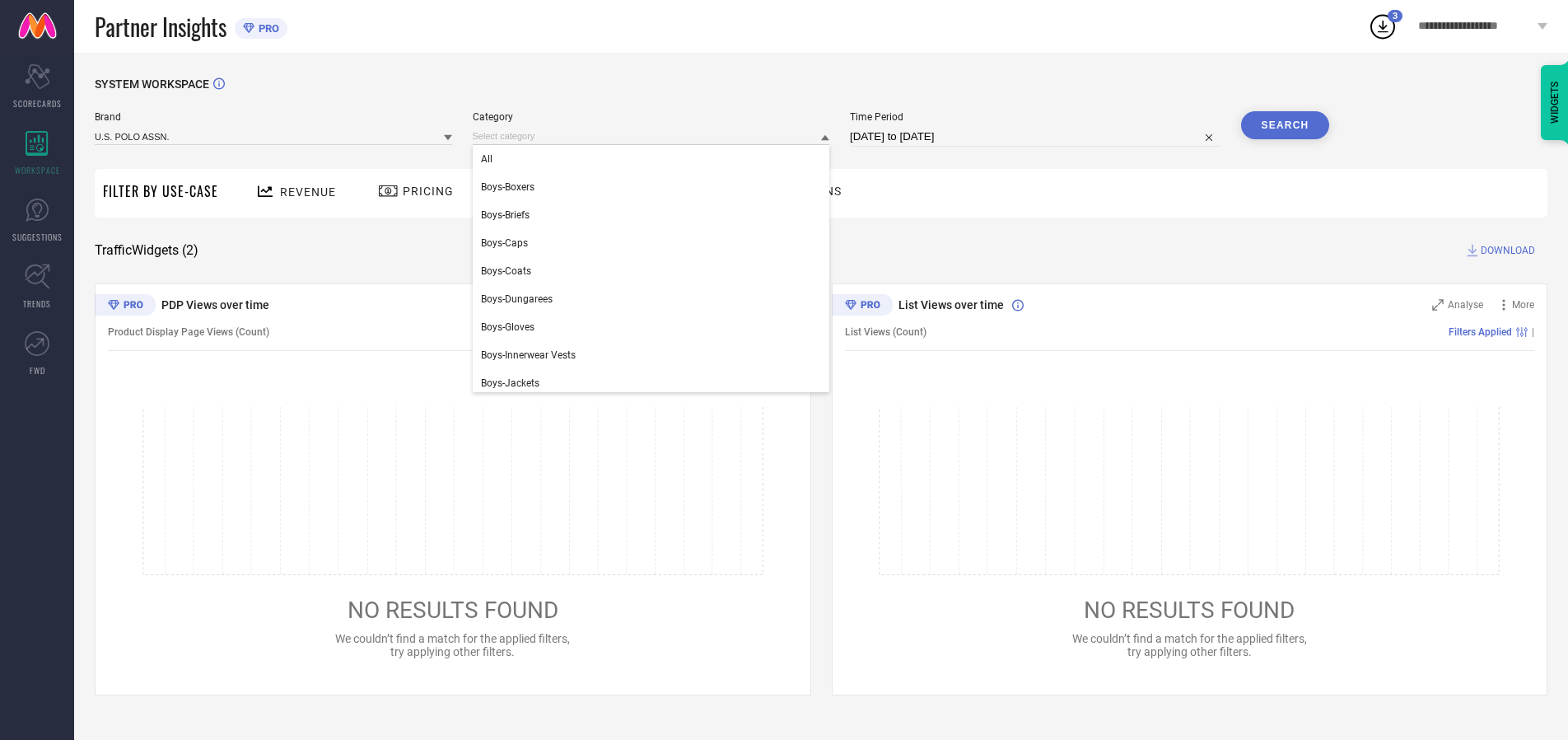
click at [655, 159] on div "All" at bounding box center [651, 159] width 358 height 28
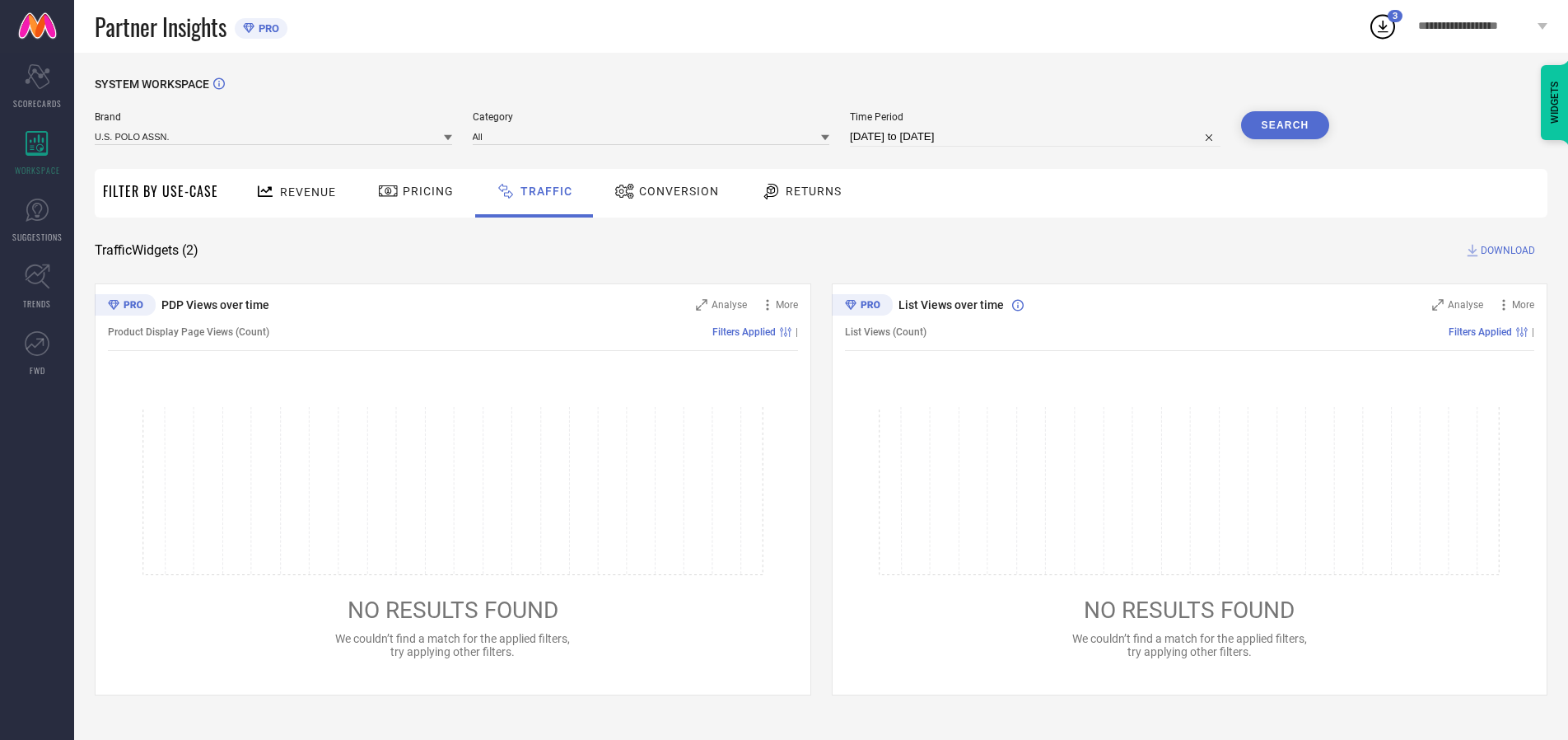
click at [1284, 125] on button "Search" at bounding box center [1285, 125] width 89 height 28
click at [1505, 251] on span "DOWNLOAD" at bounding box center [1507, 251] width 55 height 17
